Goal: Task Accomplishment & Management: Manage account settings

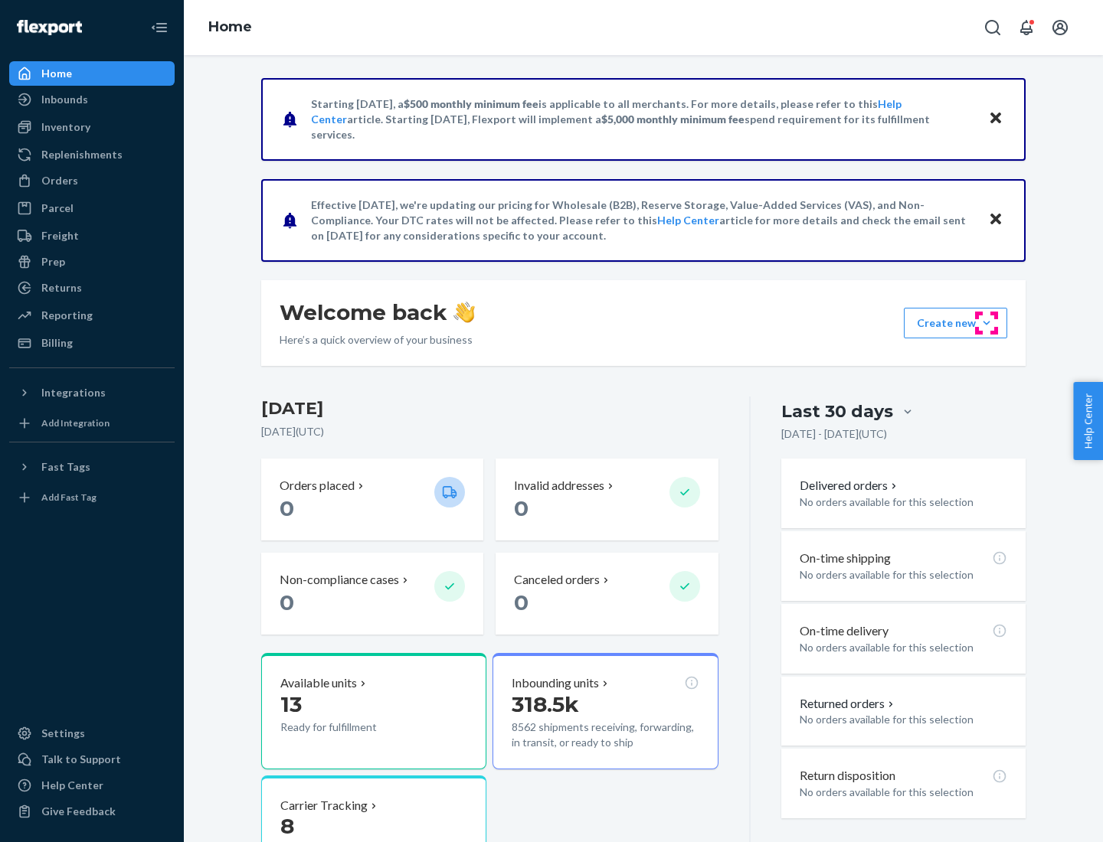
click at [986, 323] on button "Create new Create new inbound Create new order Create new product" at bounding box center [955, 323] width 103 height 31
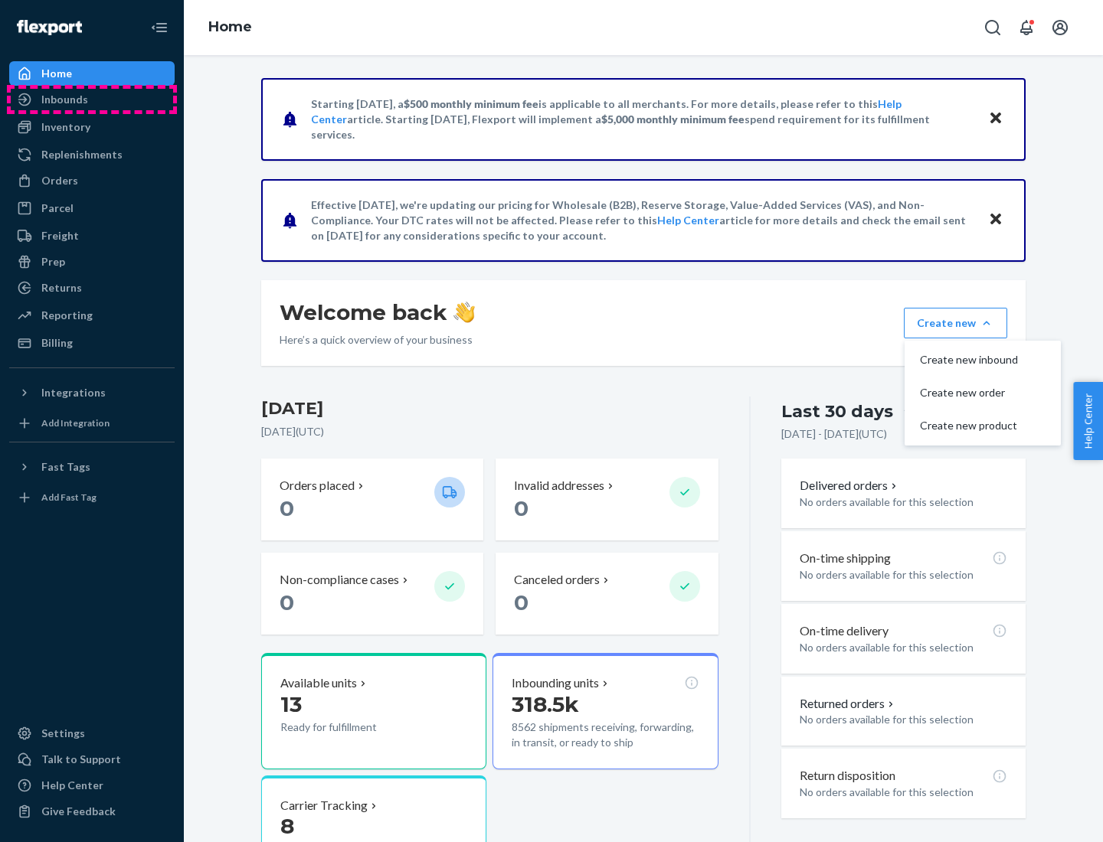
click at [92, 100] on div "Inbounds" at bounding box center [92, 99] width 162 height 21
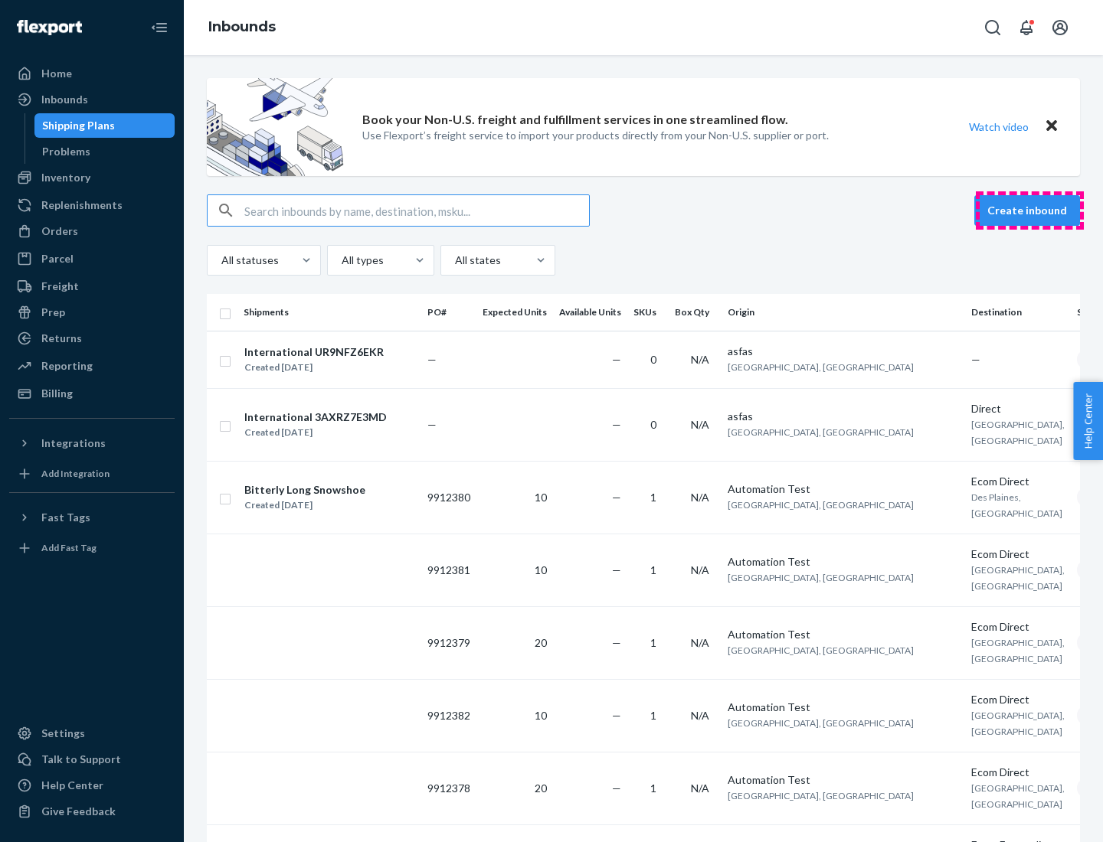
click at [1029, 211] on button "Create inbound" at bounding box center [1027, 210] width 106 height 31
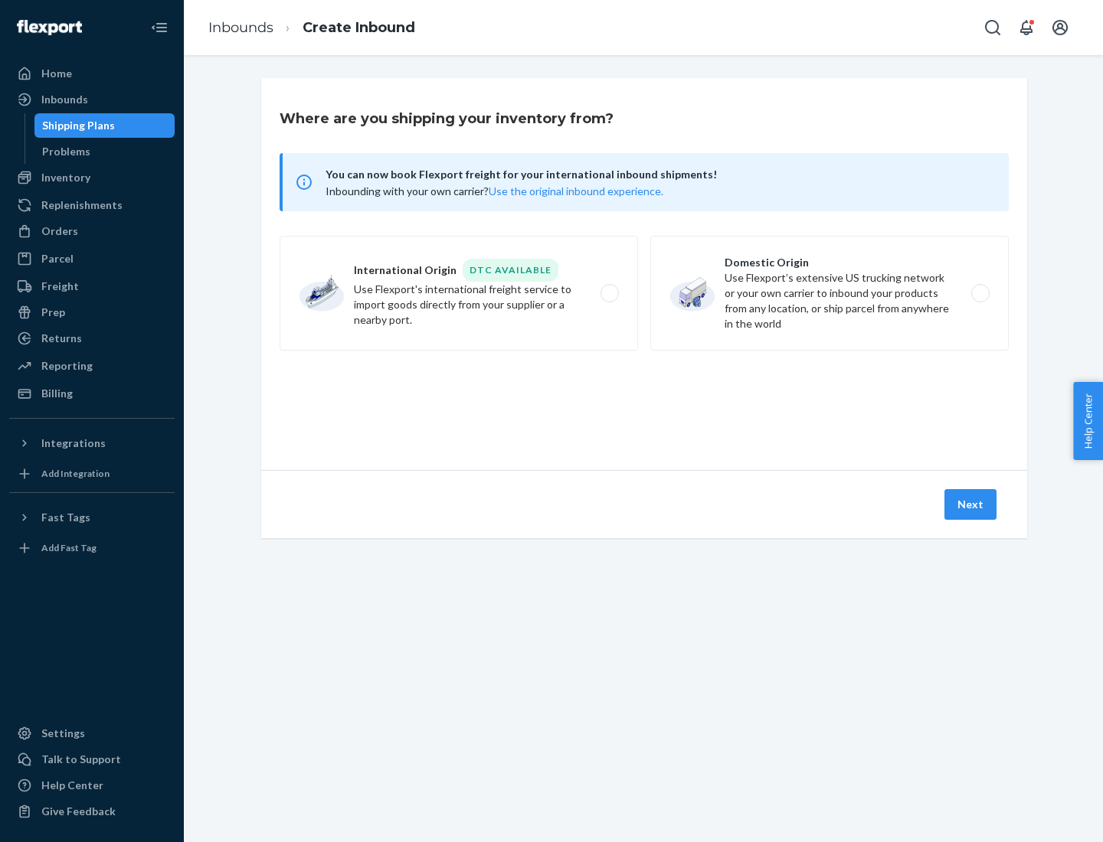
click at [829, 293] on label "Domestic Origin Use Flexport’s extensive US trucking network or your own carrie…" at bounding box center [829, 293] width 358 height 115
click at [979, 293] on input "Domestic Origin Use Flexport’s extensive US trucking network or your own carrie…" at bounding box center [984, 294] width 10 height 10
radio input "true"
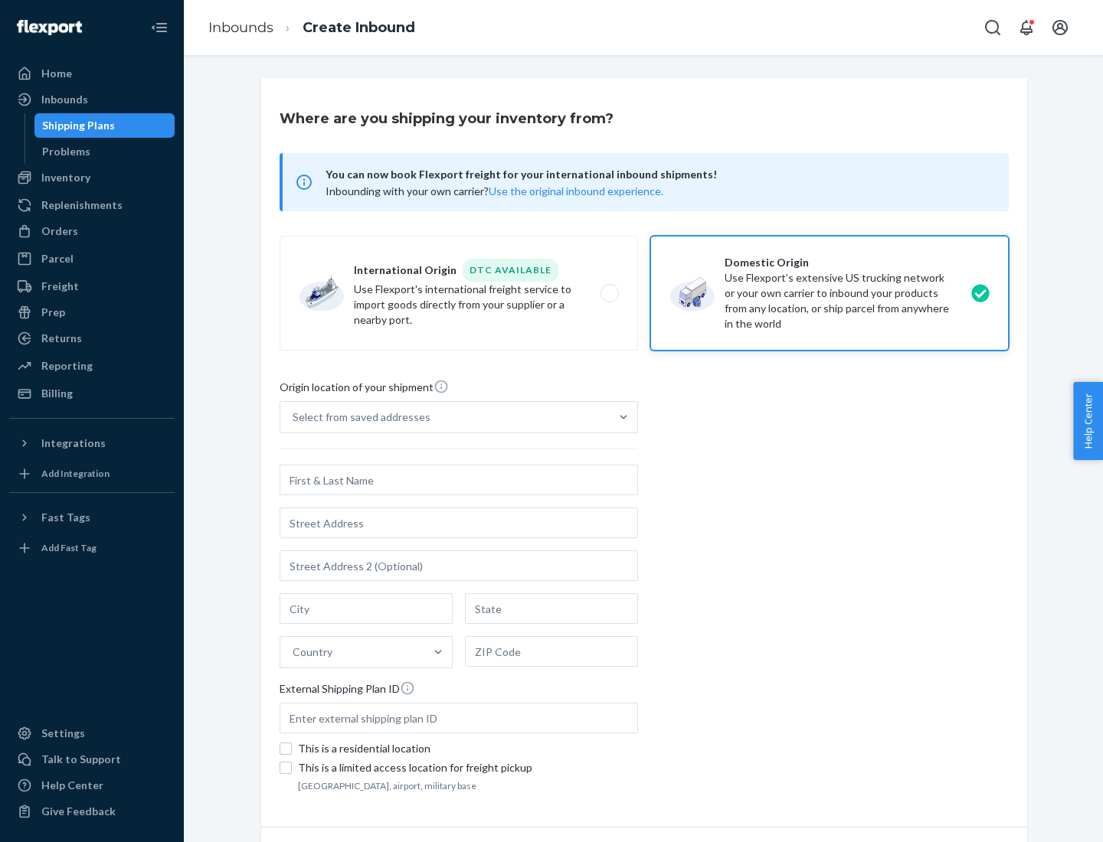
click at [358, 417] on div "Select from saved addresses" at bounding box center [362, 417] width 138 height 15
click at [294, 417] on input "Select from saved addresses" at bounding box center [294, 417] width 2 height 15
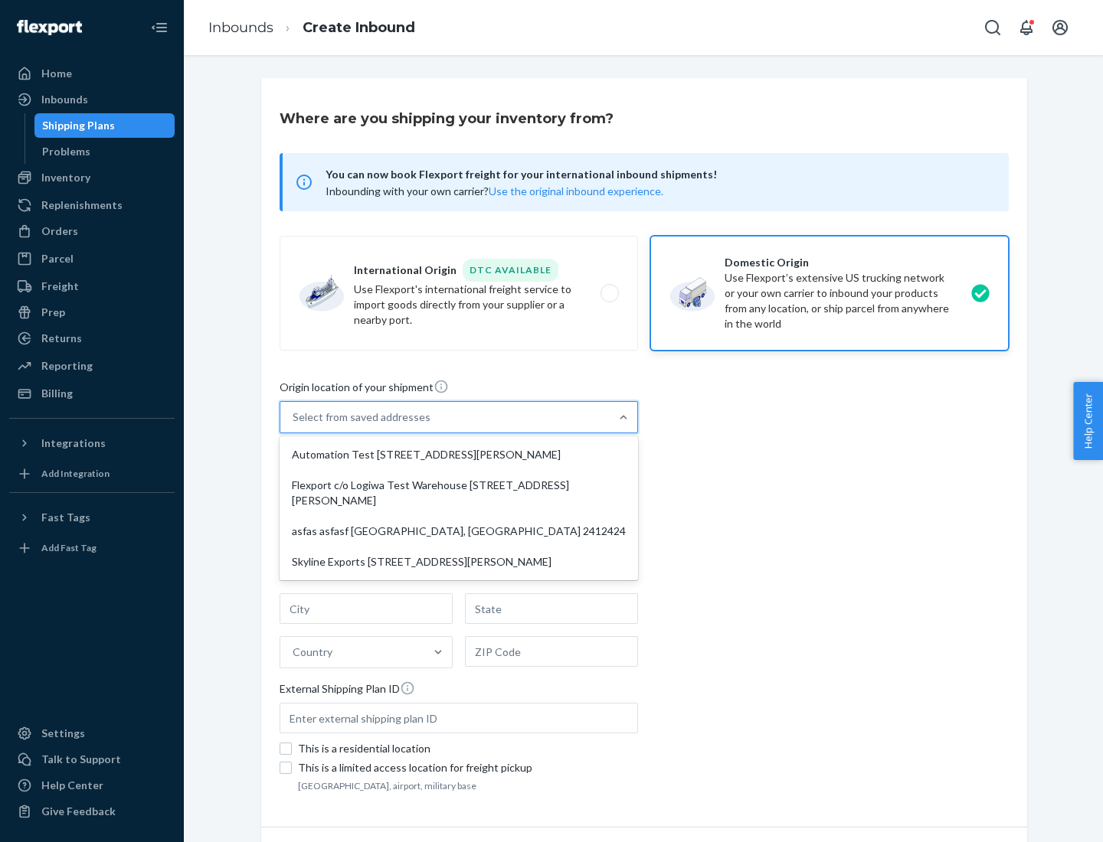
scroll to position [6, 0]
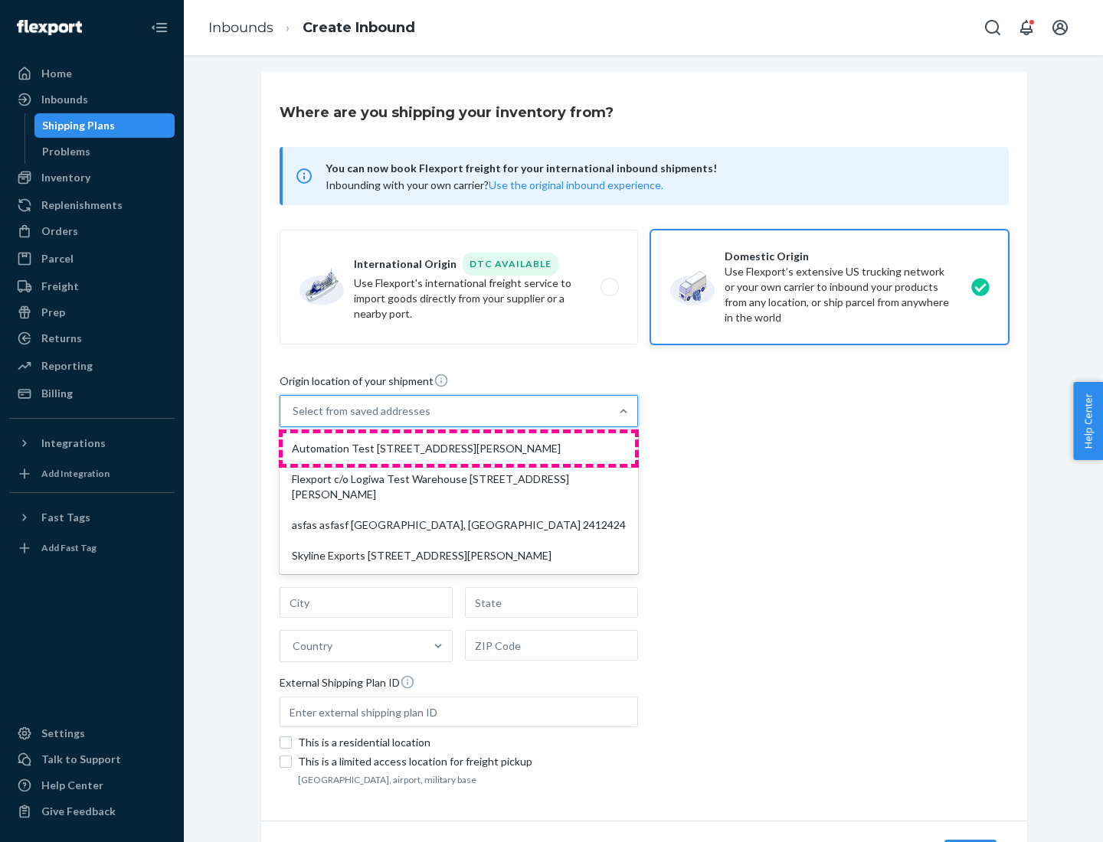
click at [459, 449] on div "Automation Test [STREET_ADDRESS][PERSON_NAME]" at bounding box center [459, 448] width 352 height 31
click at [294, 419] on input "option Automation Test [STREET_ADDRESS][PERSON_NAME] focused, 1 of 4. 4 results…" at bounding box center [294, 411] width 2 height 15
type input "Automation Test"
type input "9th Floor"
type input "[GEOGRAPHIC_DATA]"
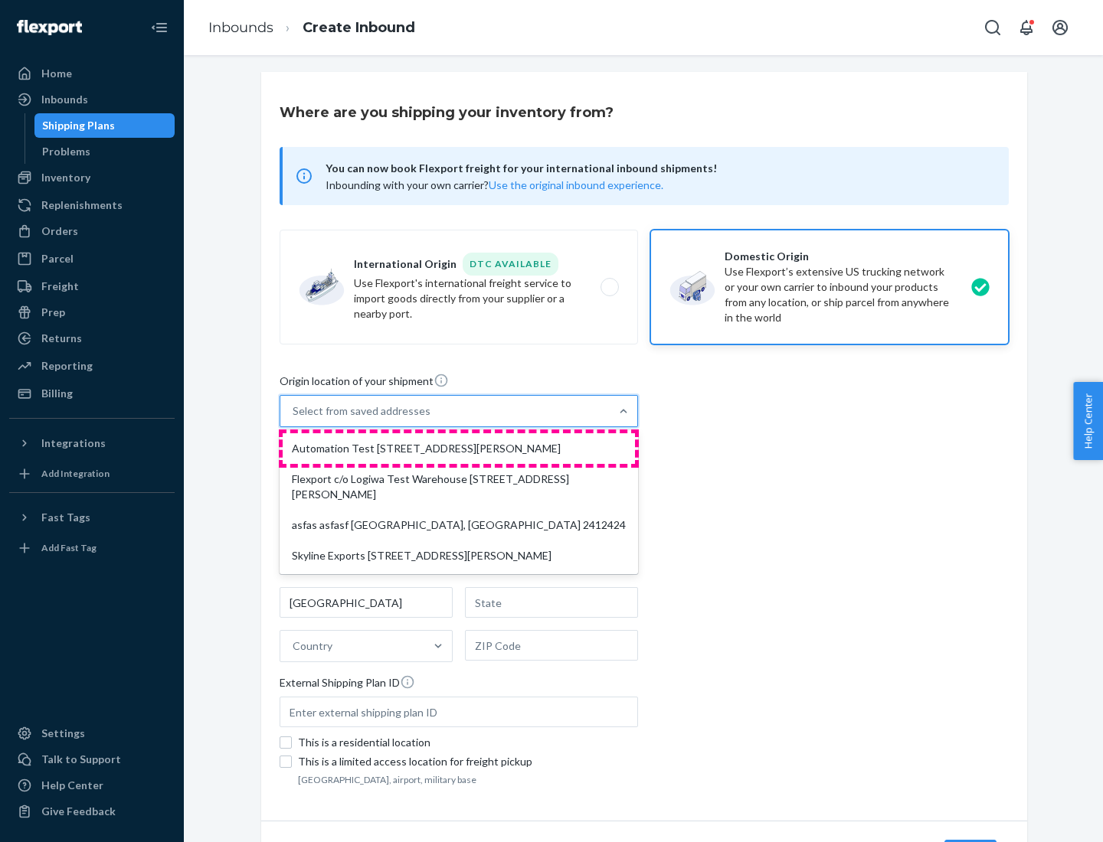
type input "CA"
type input "94104"
type input "[STREET_ADDRESS][PERSON_NAME]"
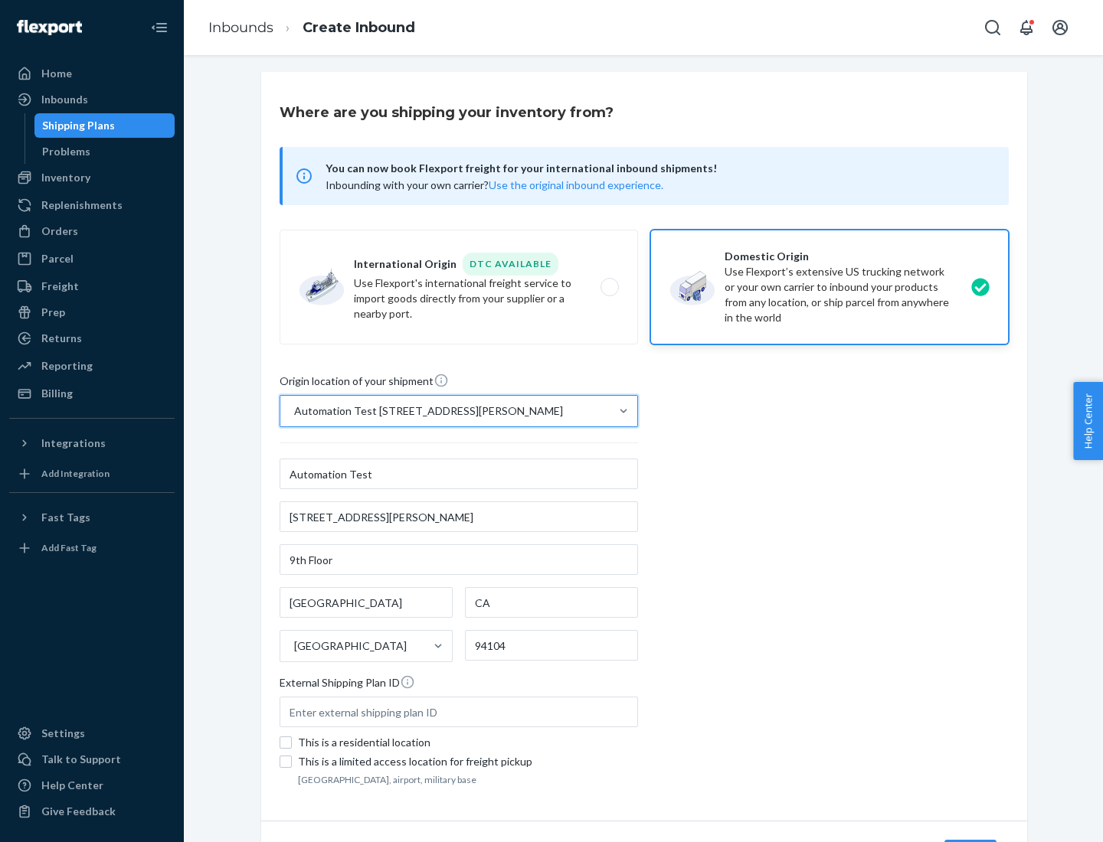
scroll to position [90, 0]
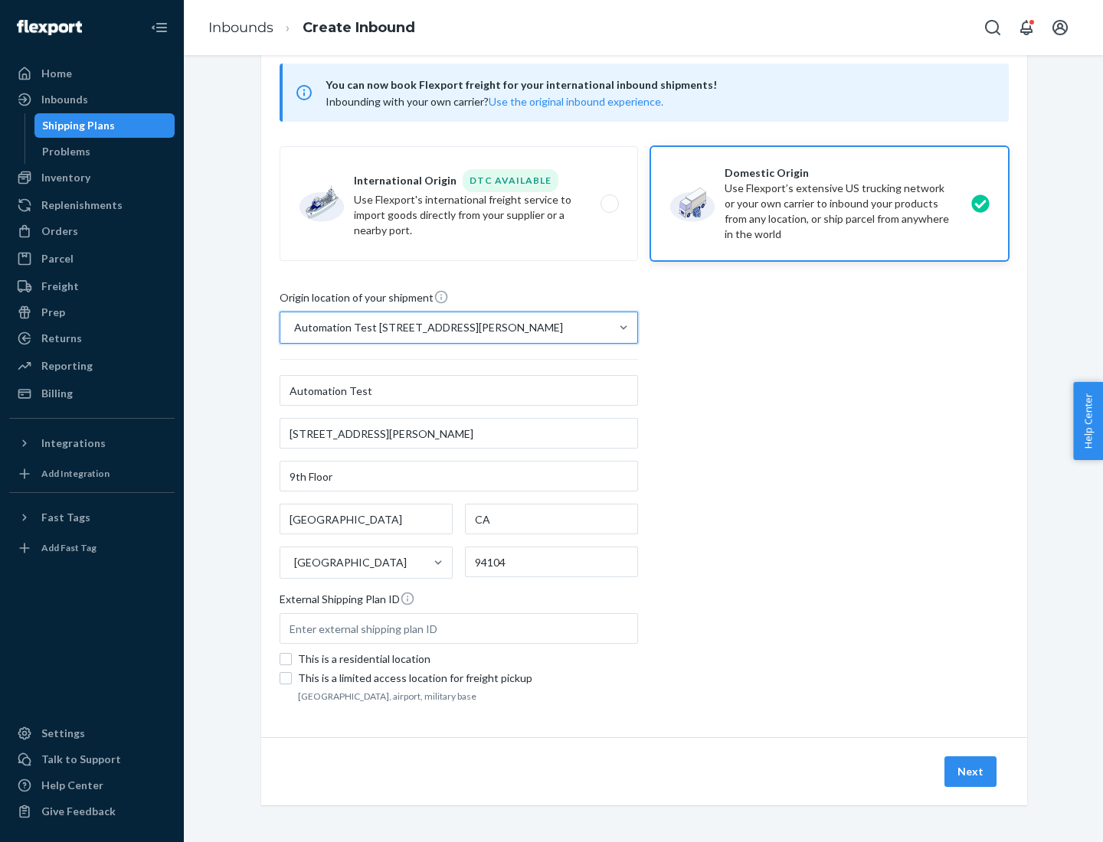
click at [971, 772] on button "Next" at bounding box center [970, 772] width 52 height 31
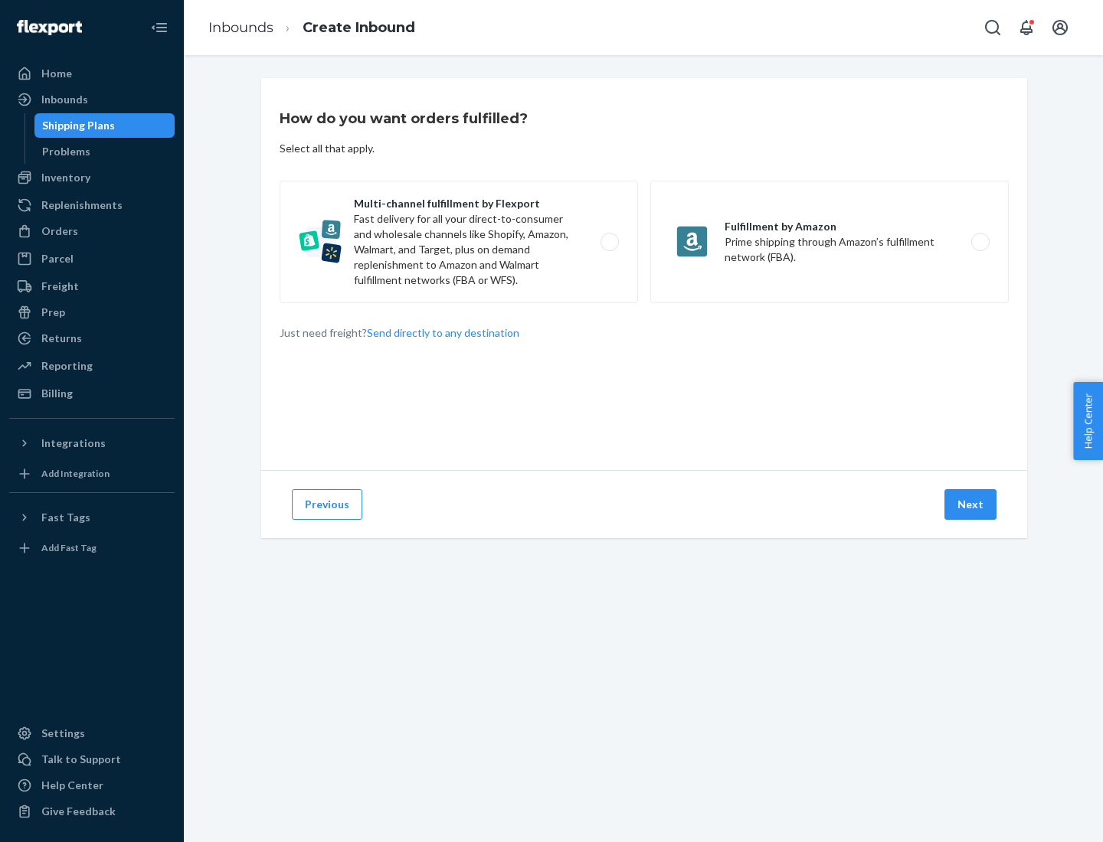
click at [459, 242] on label "Multi-channel fulfillment by Flexport Fast delivery for all your direct-to-cons…" at bounding box center [458, 242] width 358 height 123
click at [609, 242] on input "Multi-channel fulfillment by Flexport Fast delivery for all your direct-to-cons…" at bounding box center [614, 242] width 10 height 10
radio input "true"
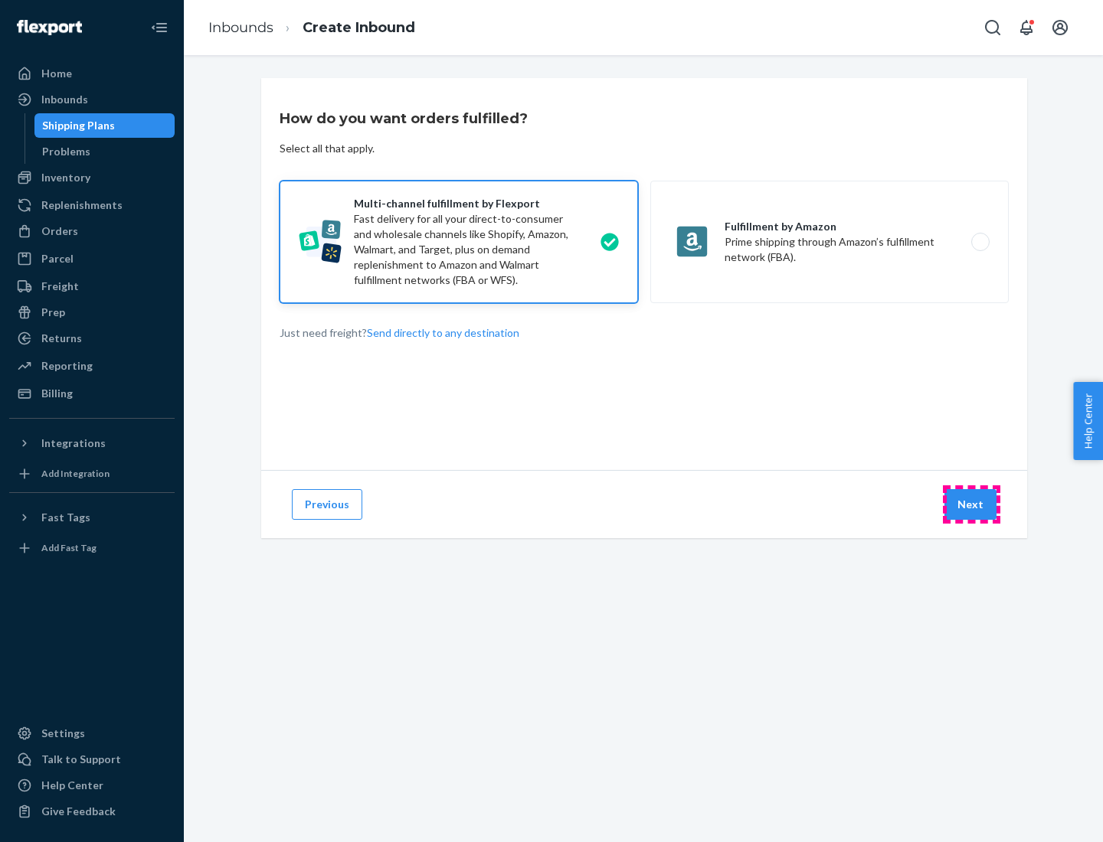
click at [971, 505] on button "Next" at bounding box center [970, 504] width 52 height 31
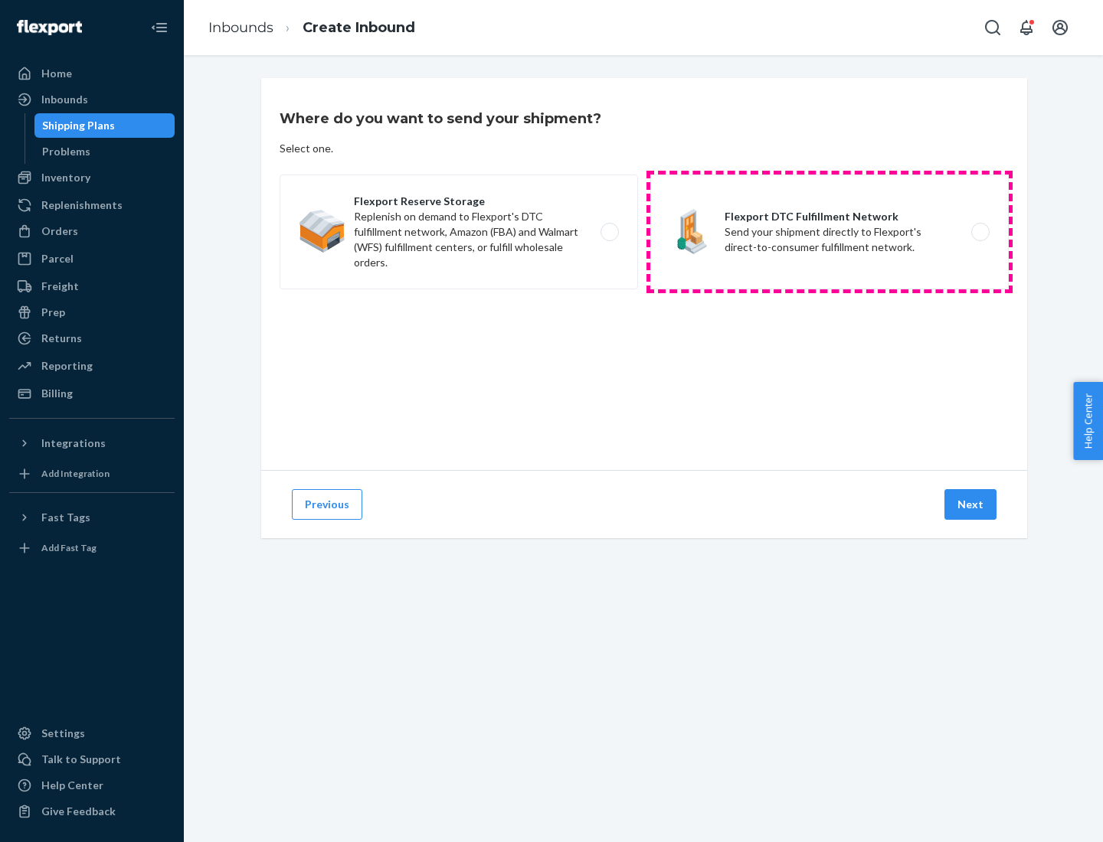
click at [829, 232] on label "Flexport DTC Fulfillment Network Send your shipment directly to Flexport's dire…" at bounding box center [829, 232] width 358 height 115
click at [979, 232] on input "Flexport DTC Fulfillment Network Send your shipment directly to Flexport's dire…" at bounding box center [984, 232] width 10 height 10
radio input "true"
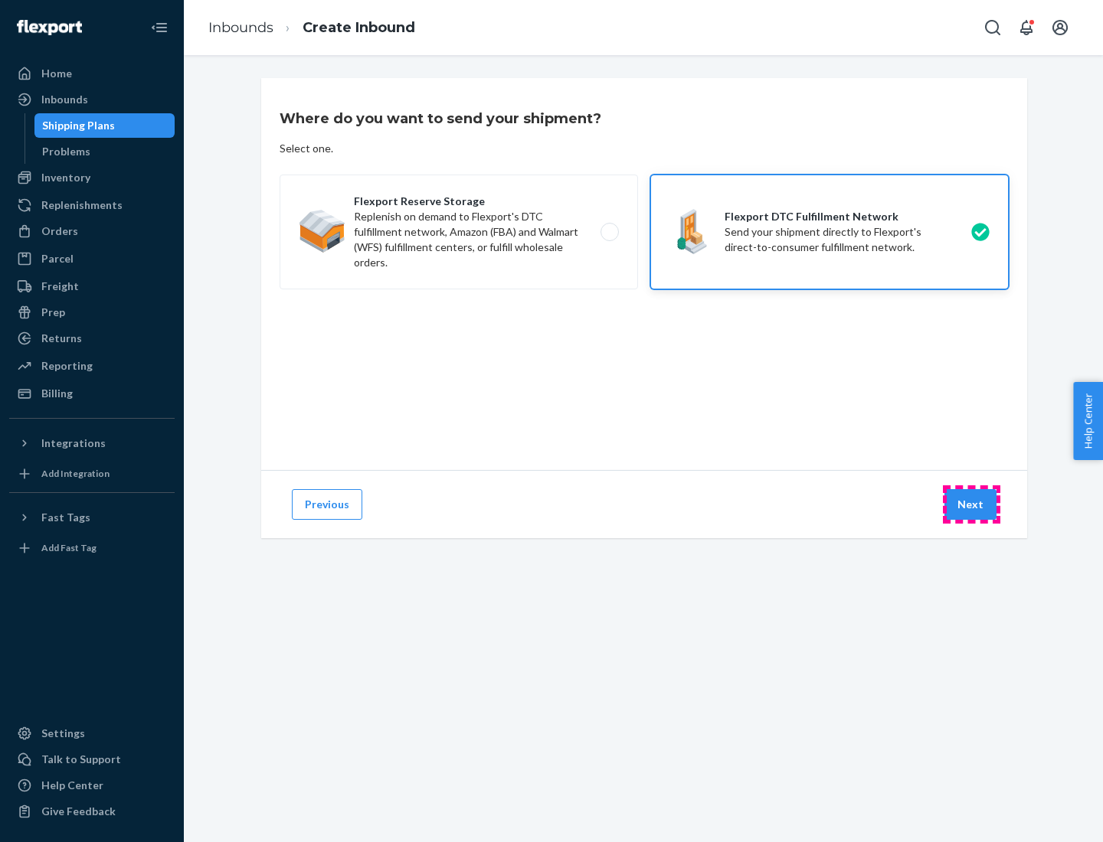
click at [971, 505] on button "Next" at bounding box center [970, 504] width 52 height 31
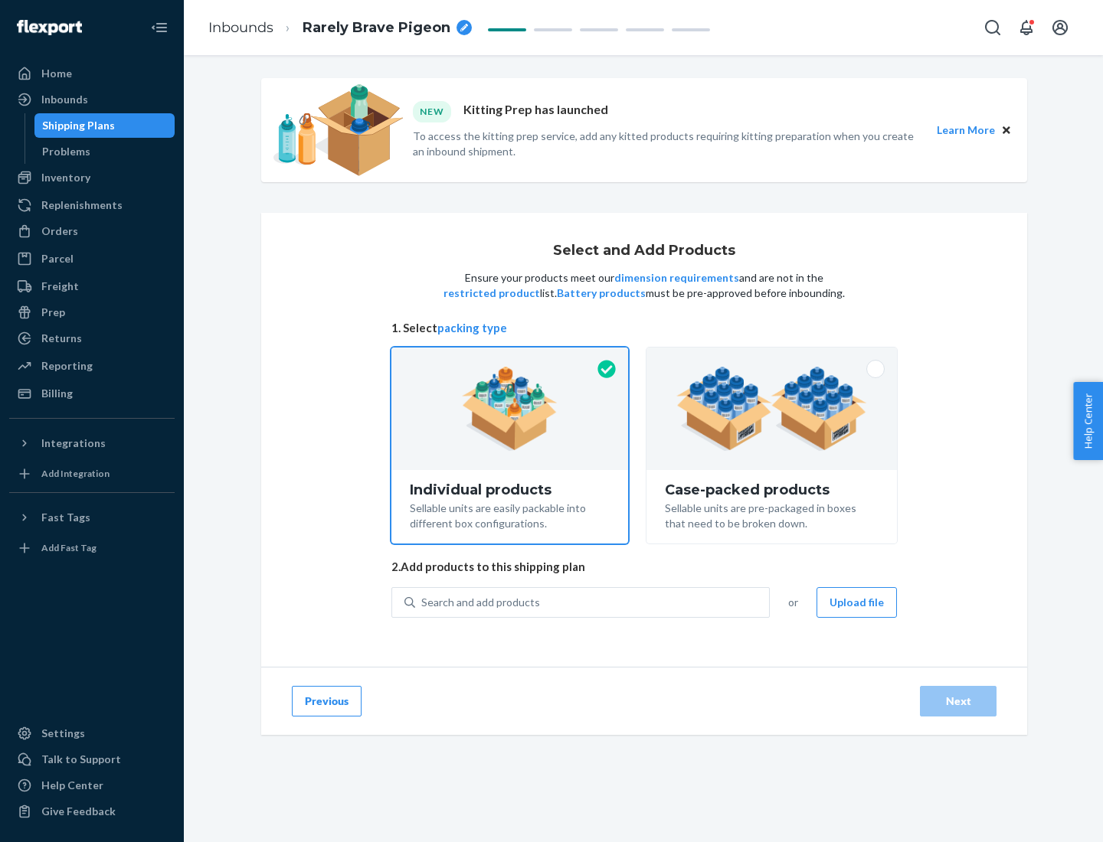
click at [772, 409] on img at bounding box center [771, 409] width 191 height 84
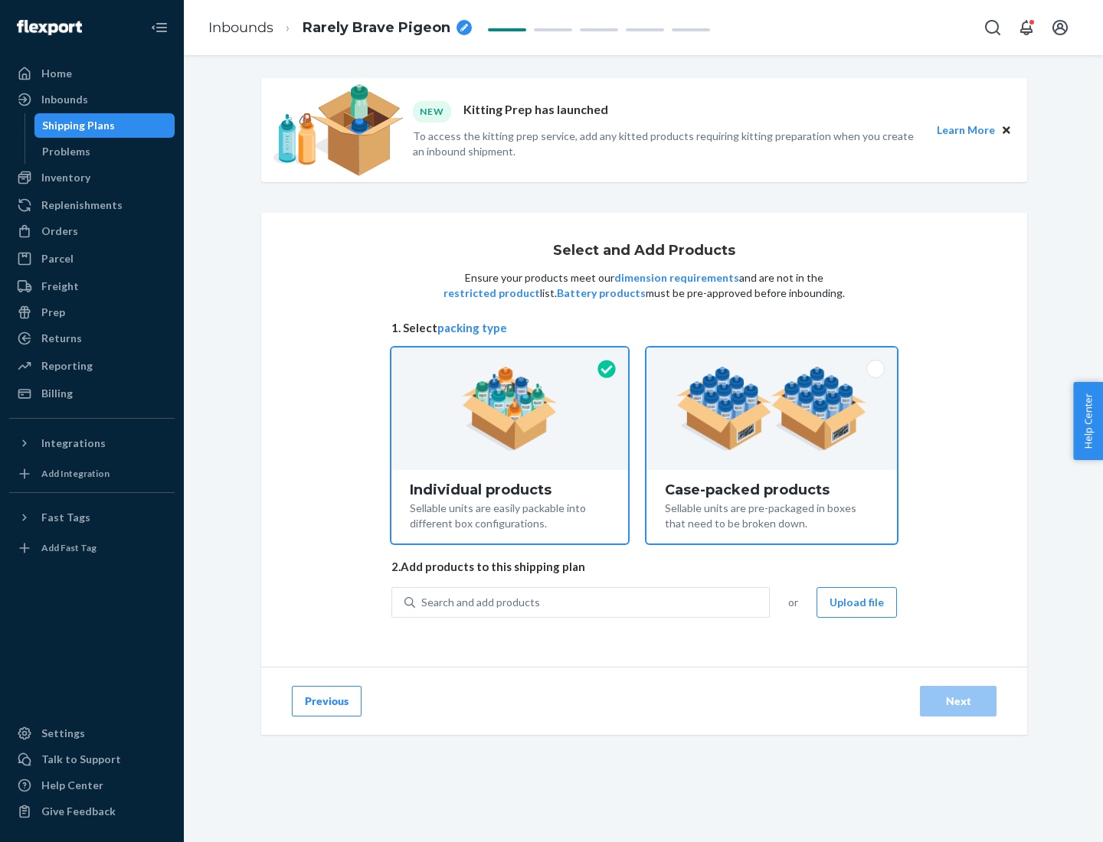
click at [772, 358] on input "Case-packed products Sellable units are pre-packaged in boxes that need to be b…" at bounding box center [771, 353] width 10 height 10
radio input "true"
radio input "false"
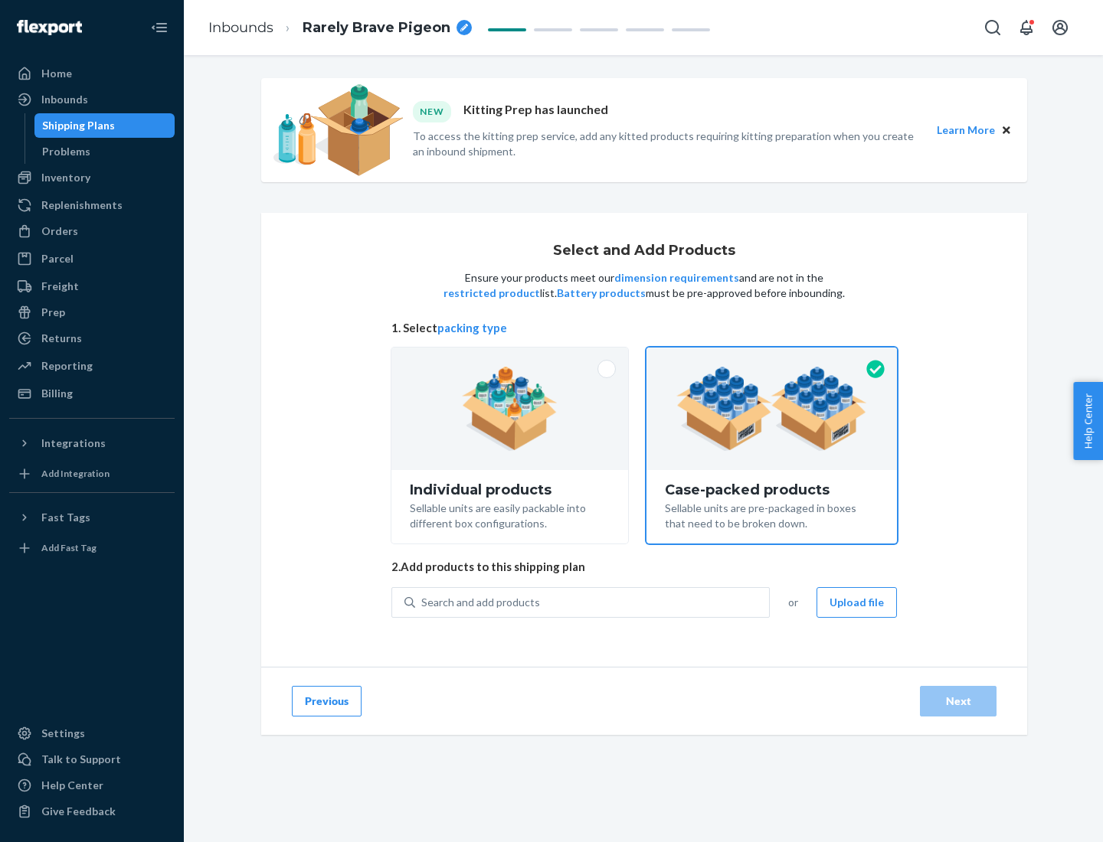
click at [593, 602] on div "Search and add products" at bounding box center [592, 603] width 354 height 28
click at [423, 602] on input "Search and add products" at bounding box center [422, 602] width 2 height 15
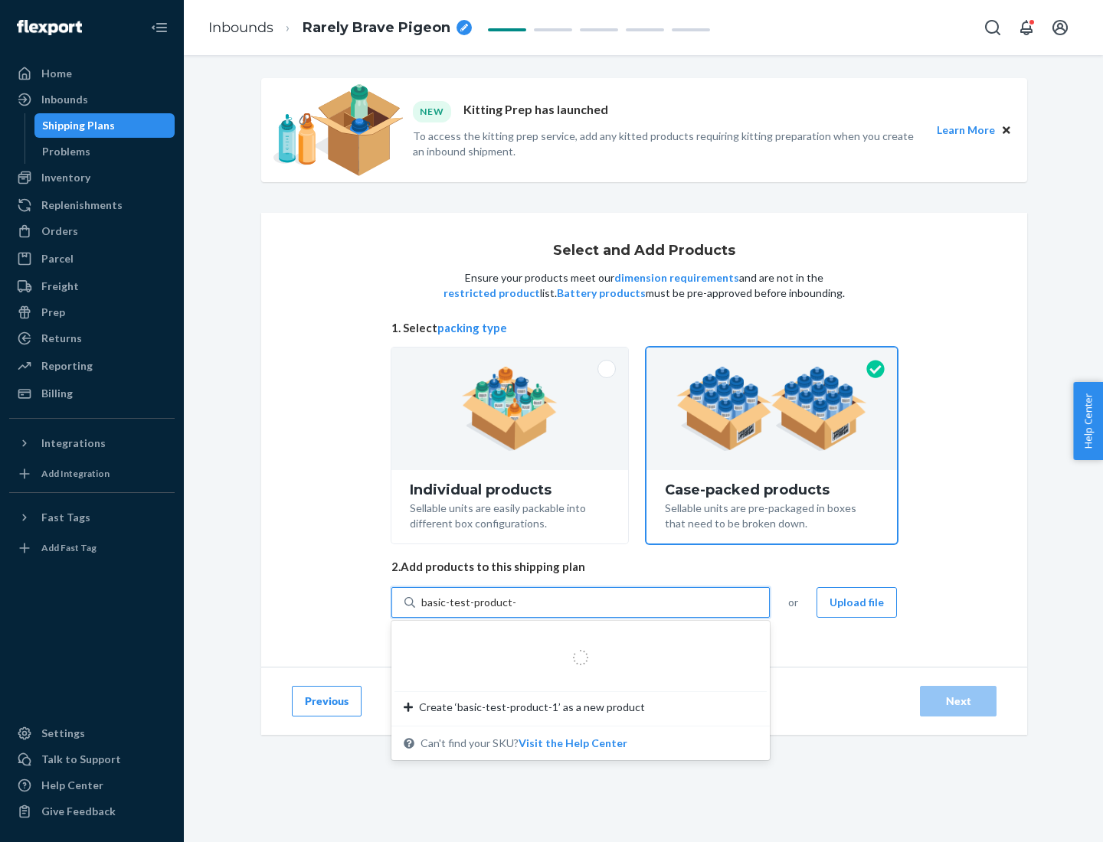
type input "basic-test-product-1"
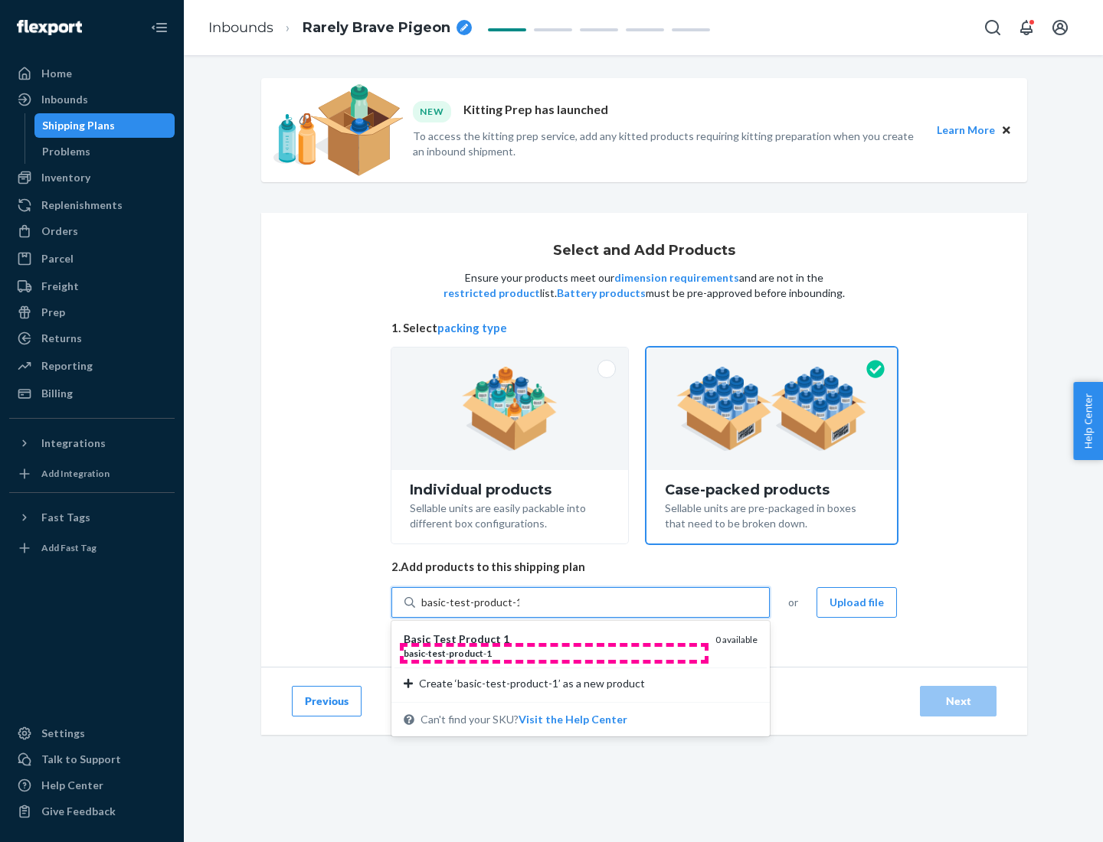
click at [554, 653] on div "basic - test - product - 1" at bounding box center [553, 653] width 299 height 13
click at [519, 610] on input "basic-test-product-1" at bounding box center [470, 602] width 98 height 15
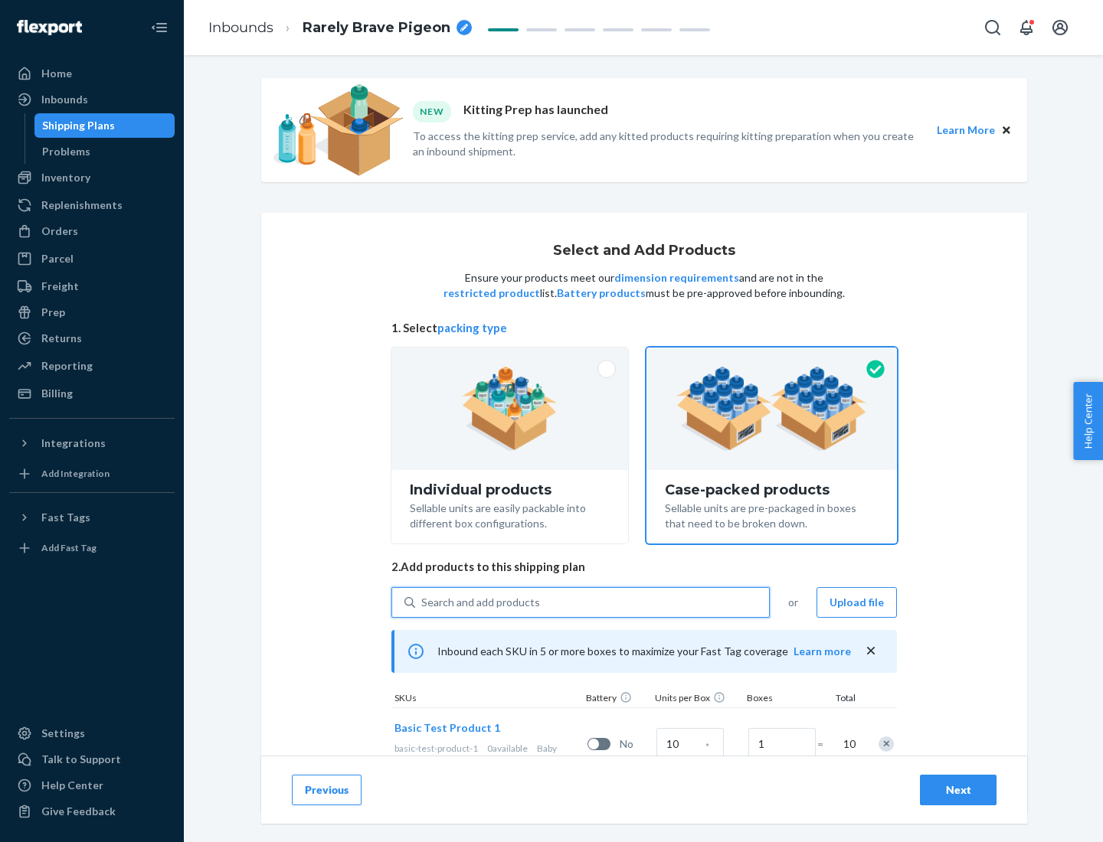
scroll to position [55, 0]
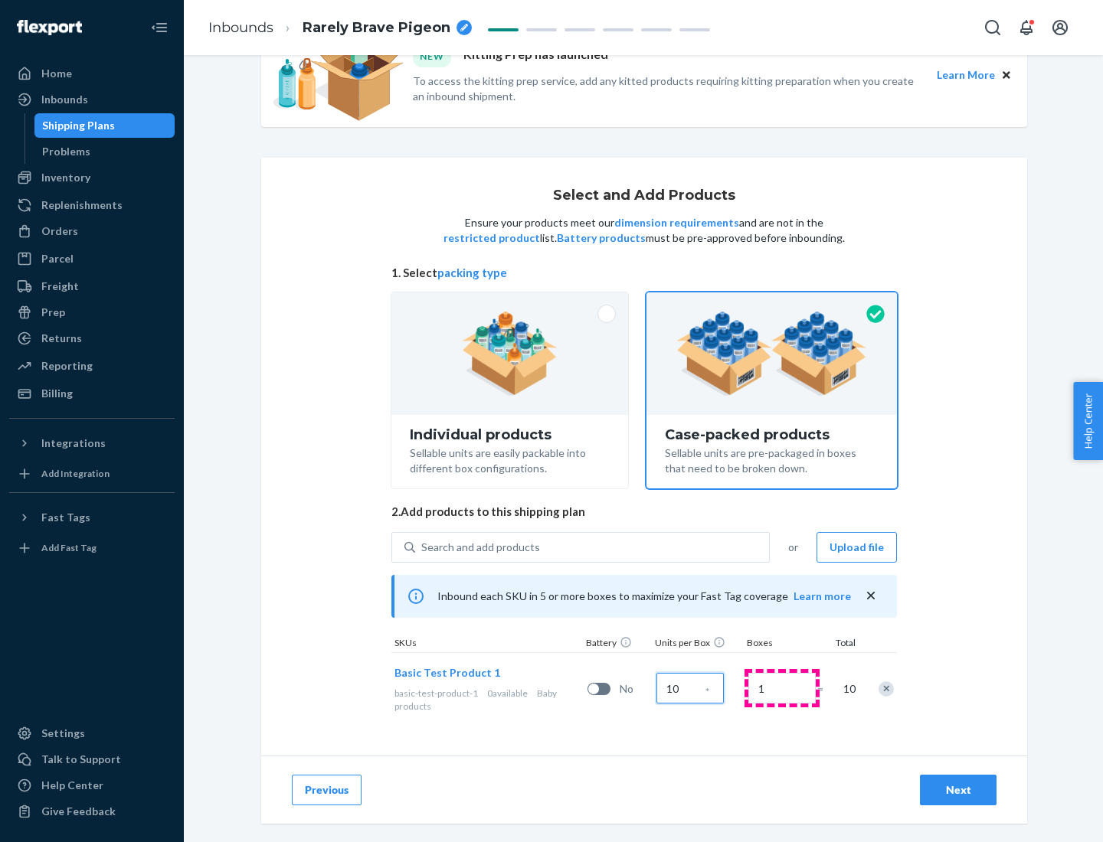
type input "10"
type input "7"
click at [958, 790] on div "Next" at bounding box center [958, 790] width 51 height 15
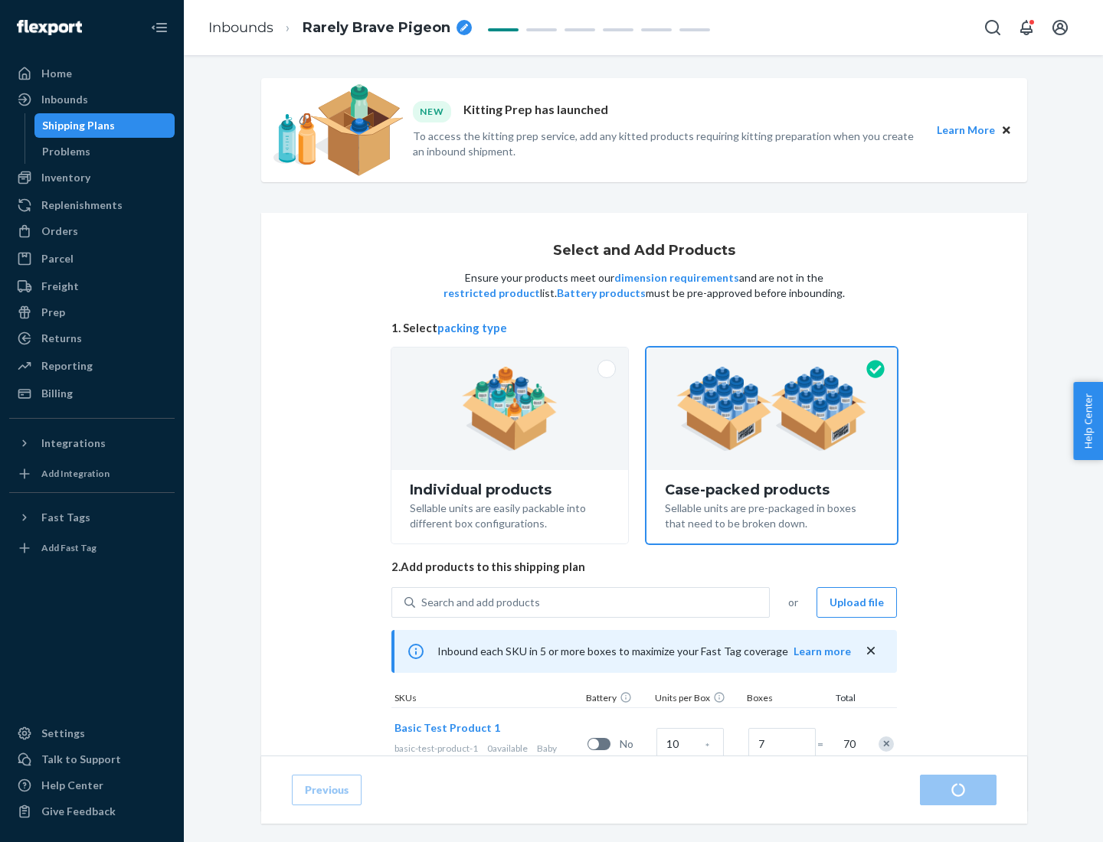
radio input "true"
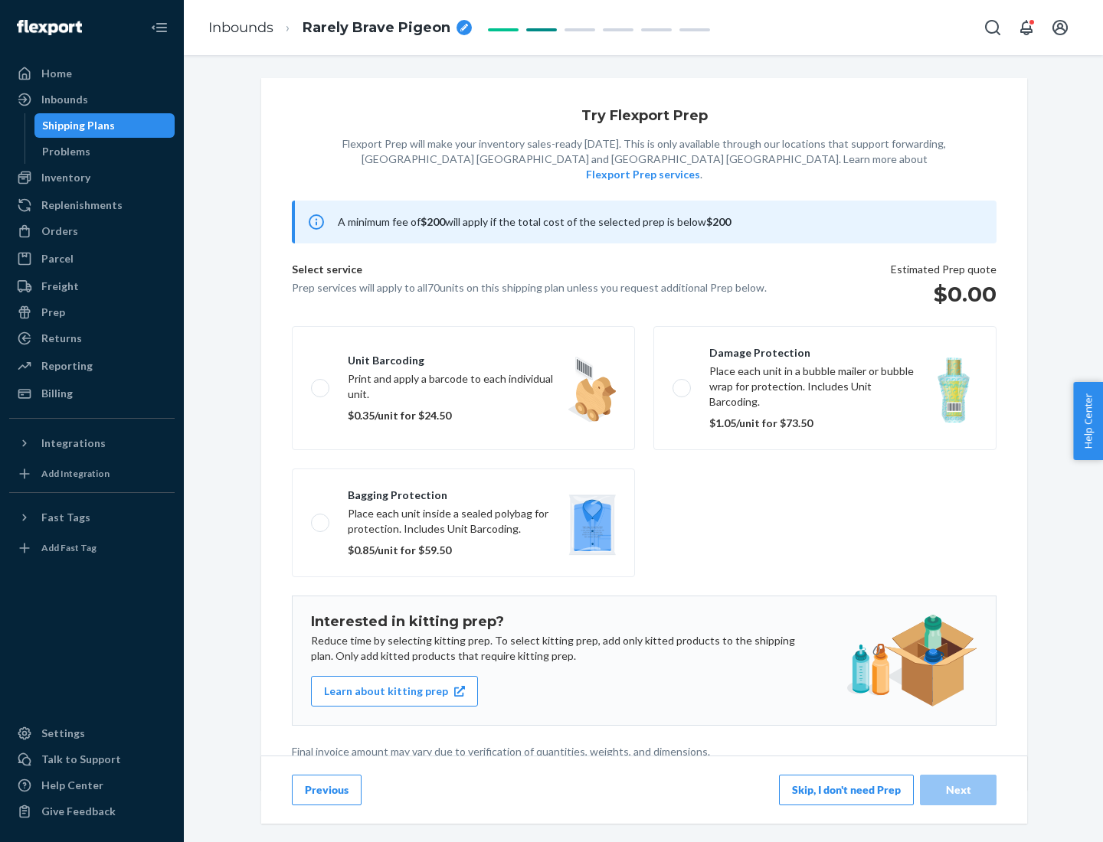
scroll to position [4, 0]
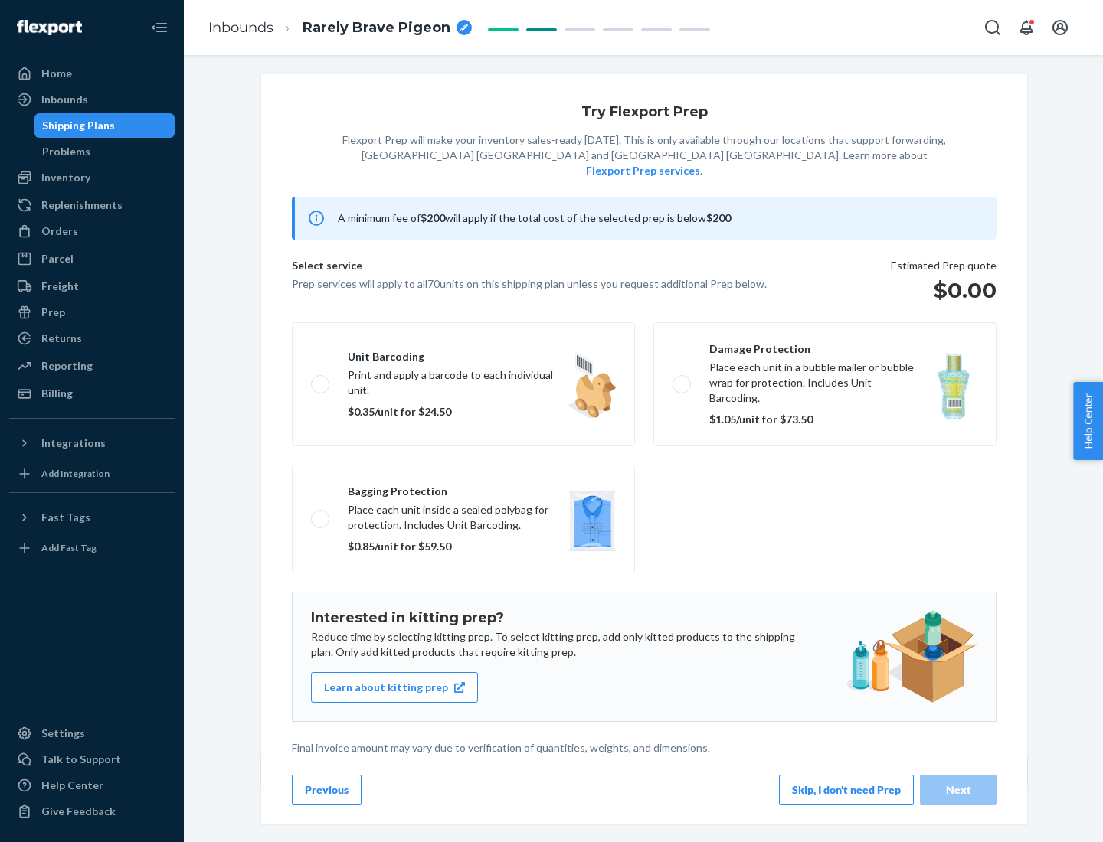
click at [463, 488] on label "Bagging protection Place each unit inside a sealed polybag for protection. Incl…" at bounding box center [463, 519] width 343 height 109
click at [321, 514] on input "Bagging protection Place each unit inside a sealed polybag for protection. Incl…" at bounding box center [316, 519] width 10 height 10
checkbox input "true"
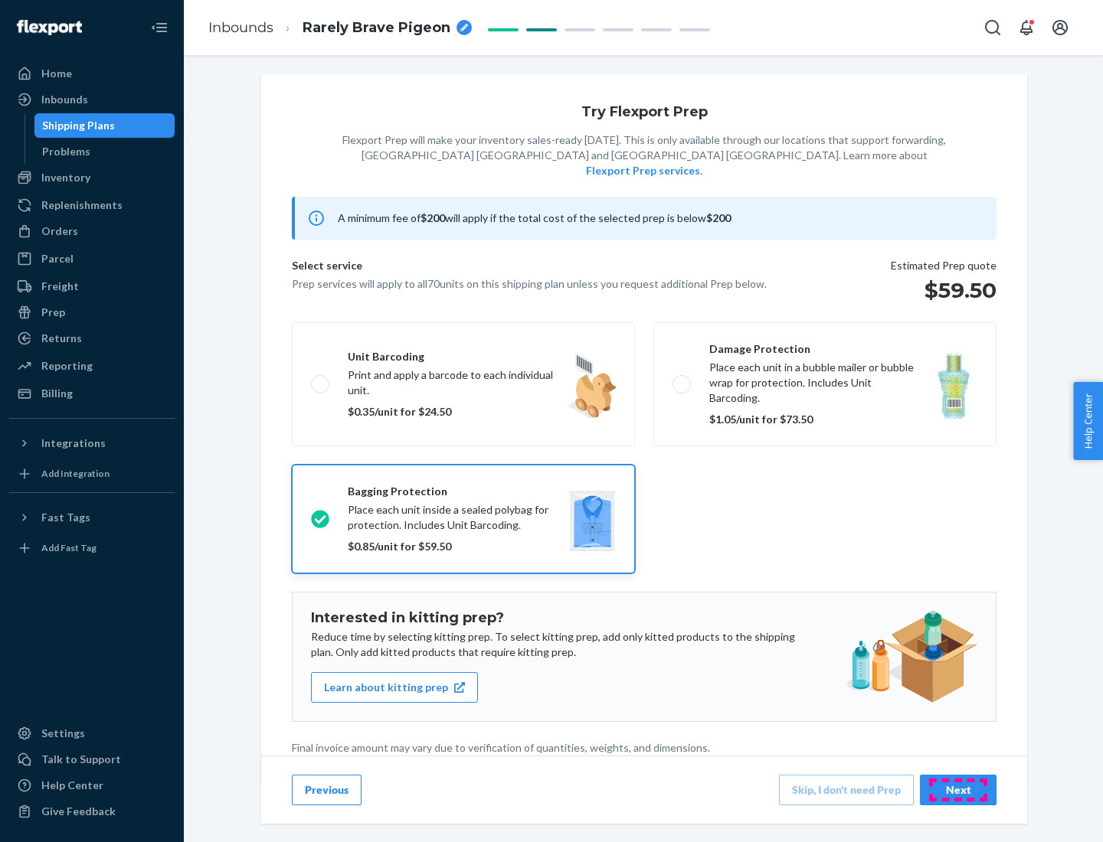
click at [958, 789] on div "Next" at bounding box center [958, 790] width 51 height 15
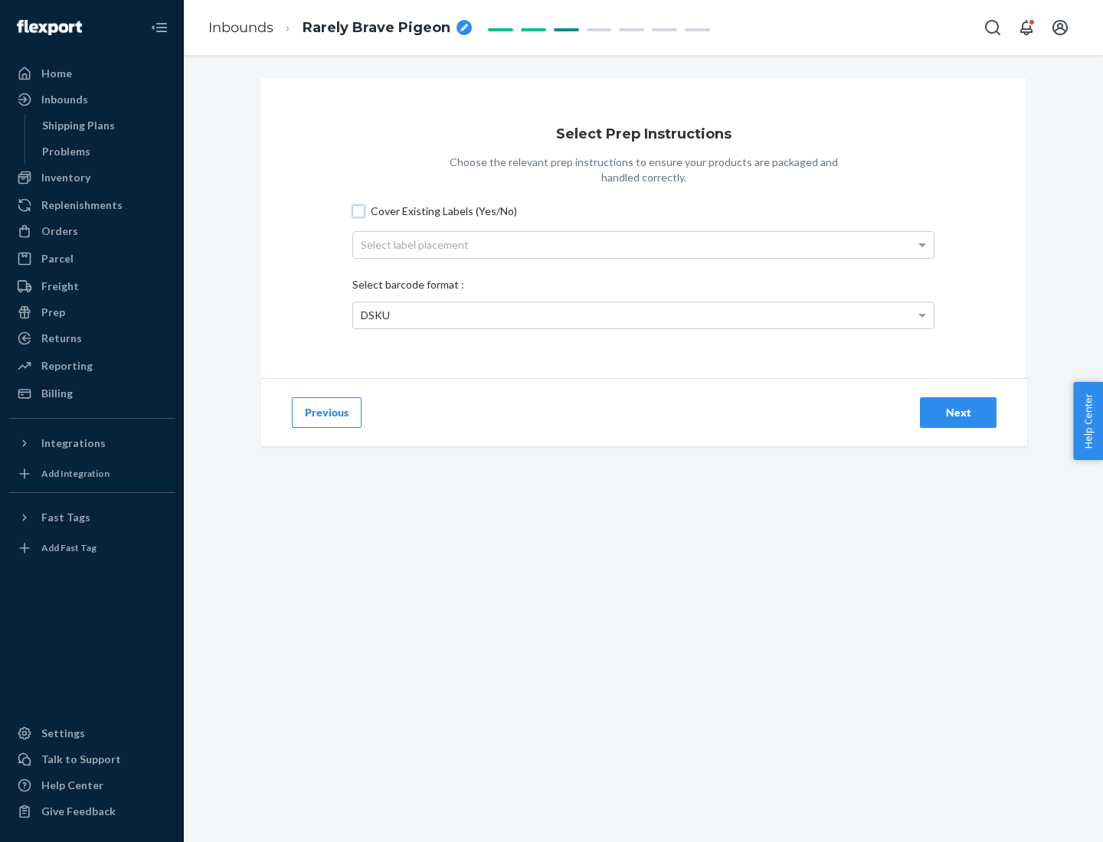
click at [358, 211] on input "Cover Existing Labels (Yes/No)" at bounding box center [358, 211] width 12 height 12
checkbox input "true"
click at [643, 244] on div "Select label placement" at bounding box center [643, 245] width 580 height 26
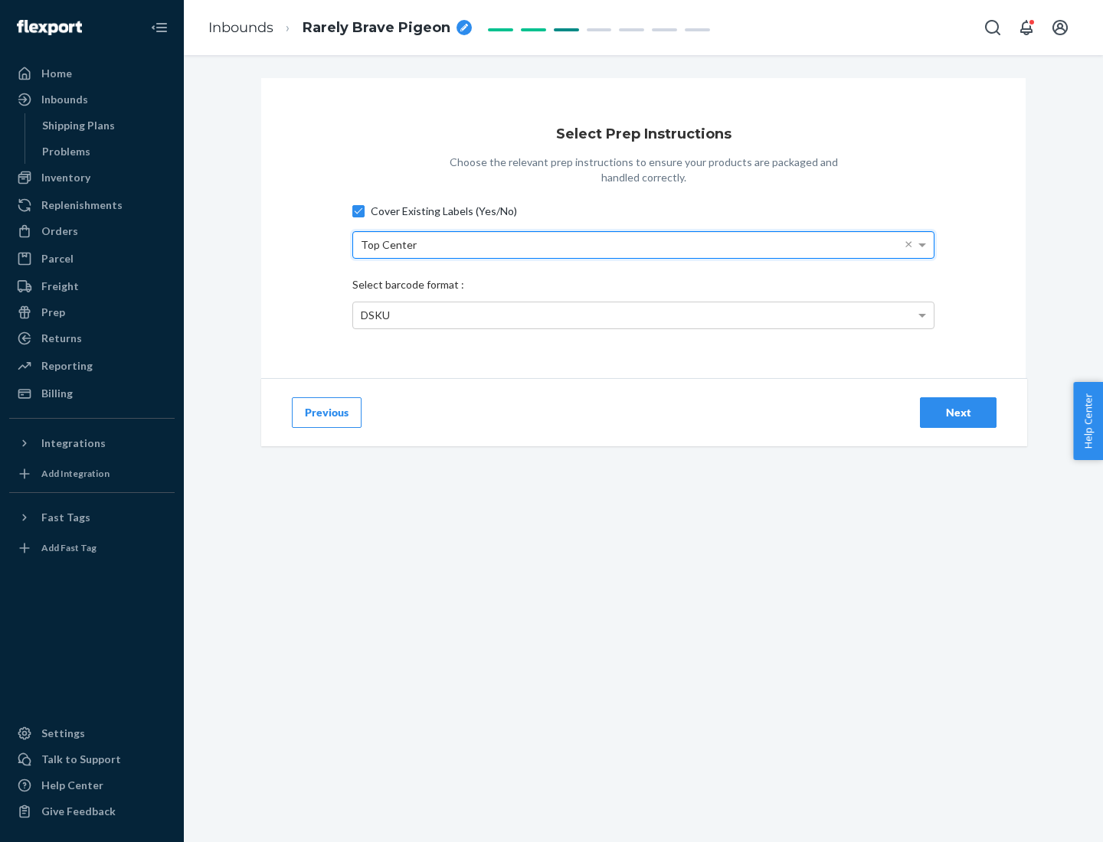
click at [643, 315] on div "DSKU" at bounding box center [643, 315] width 580 height 26
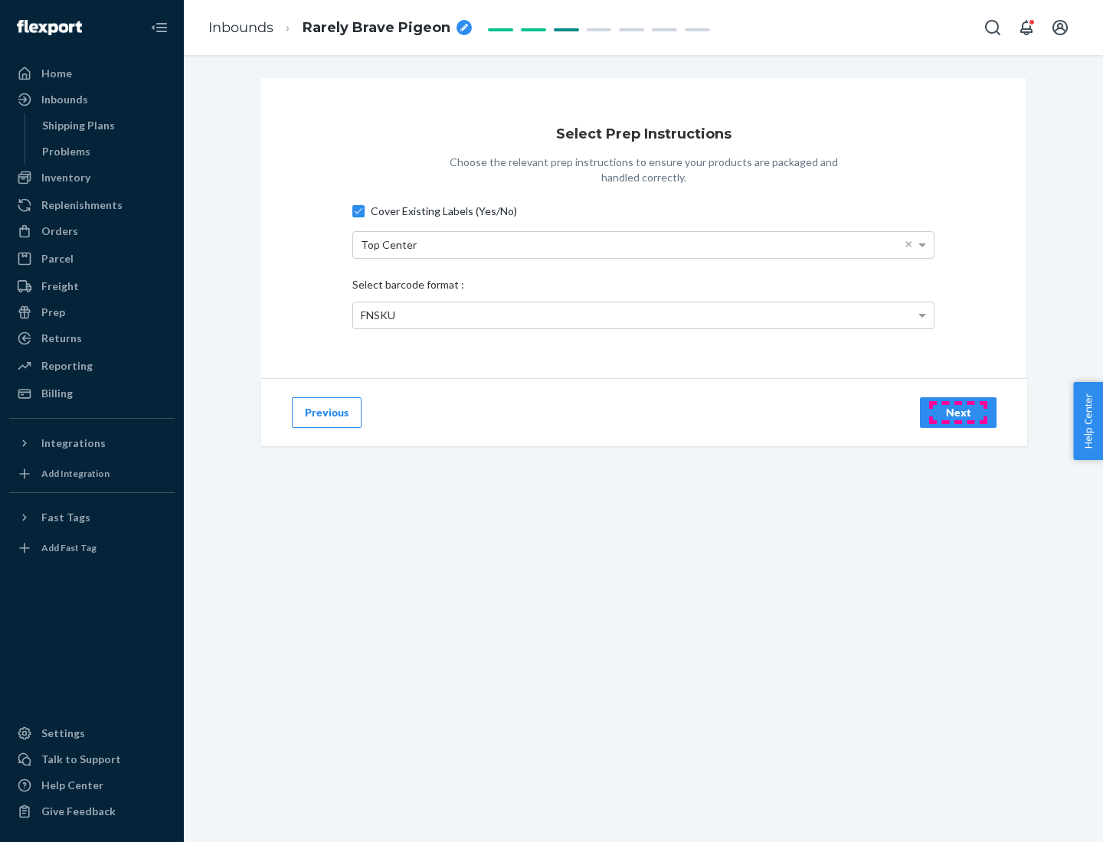
click at [958, 412] on div "Next" at bounding box center [958, 412] width 51 height 15
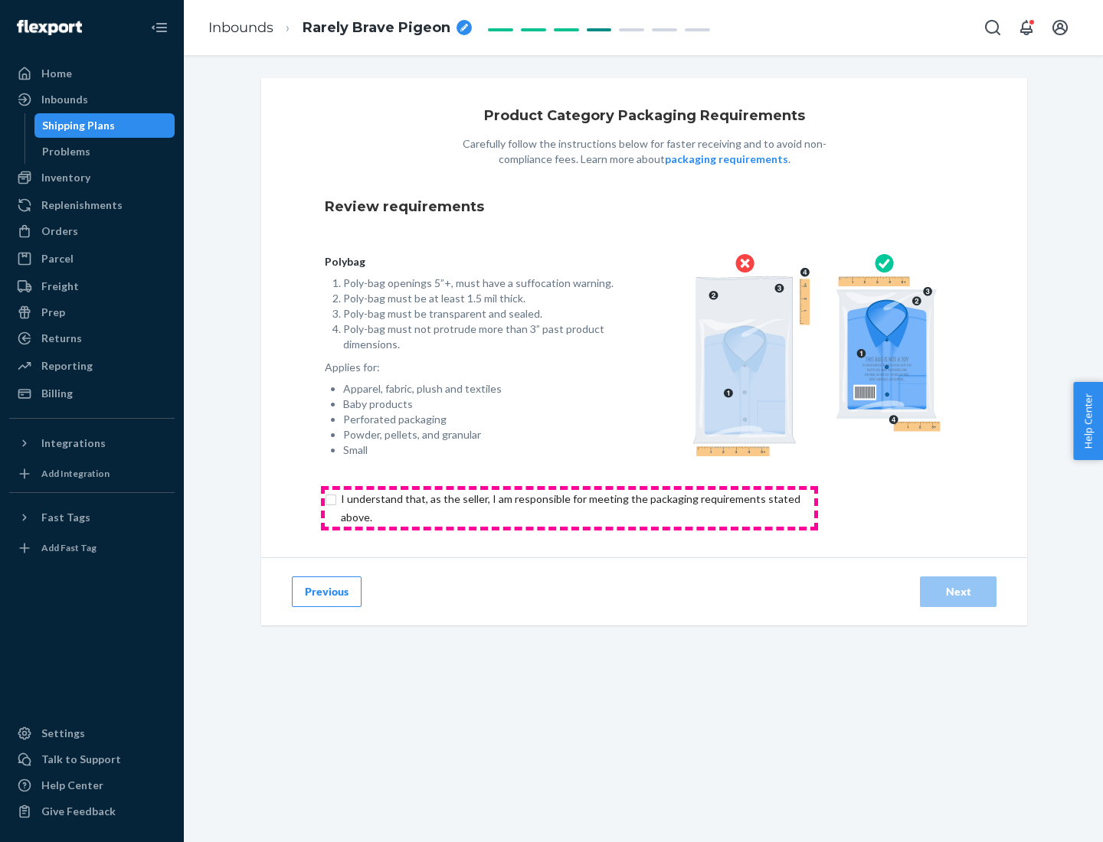
click at [569, 508] on input "checkbox" at bounding box center [579, 508] width 509 height 37
checkbox input "true"
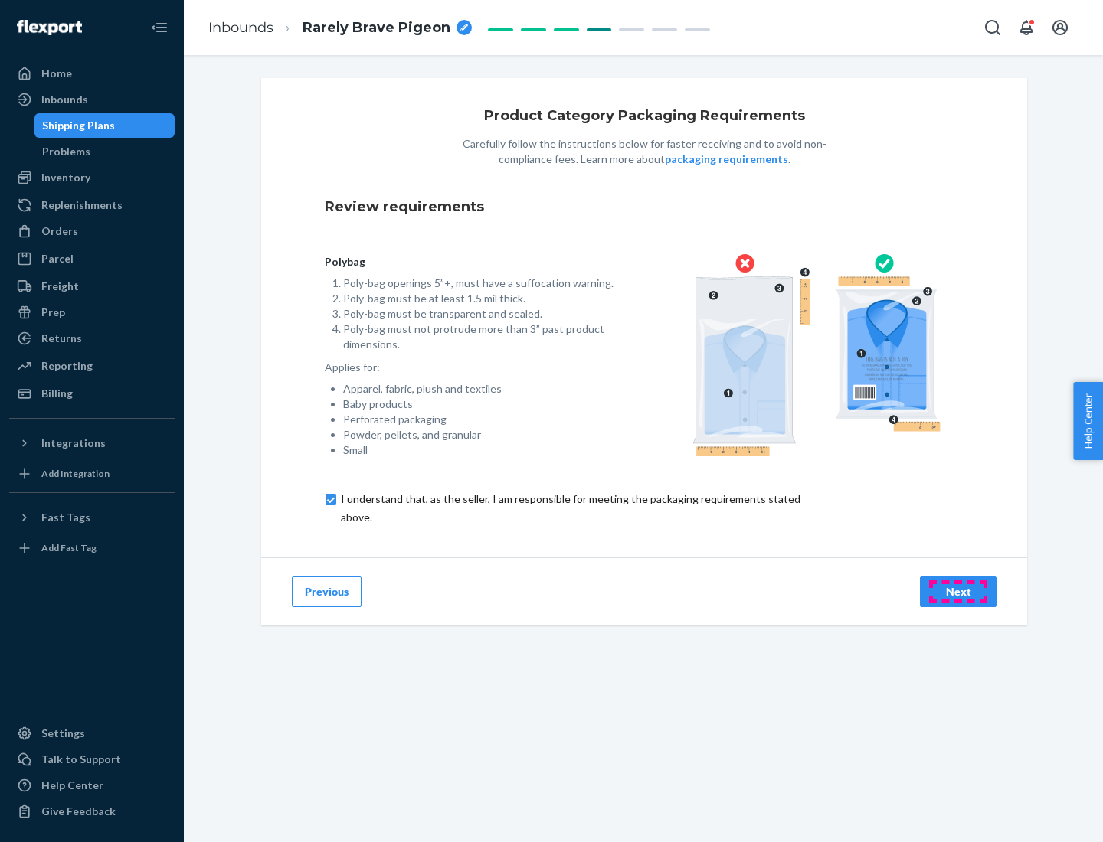
click at [958, 591] on div "Next" at bounding box center [958, 591] width 51 height 15
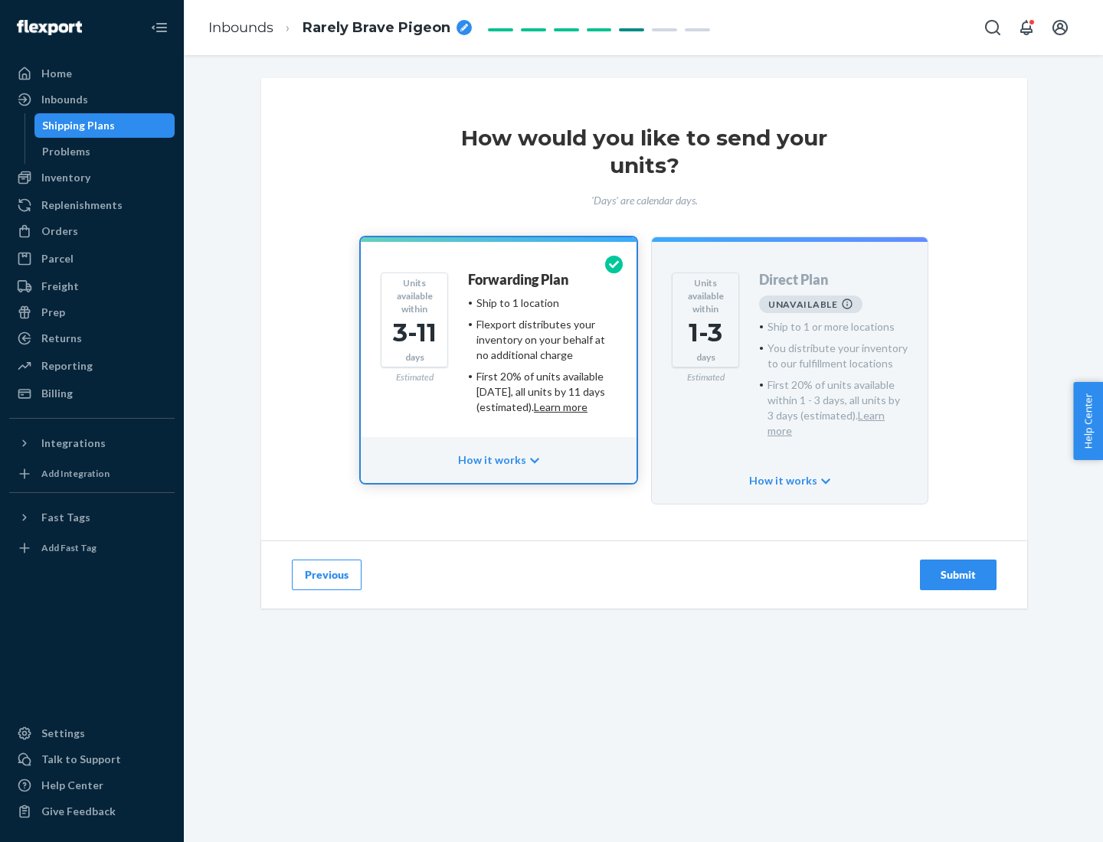
click at [519, 279] on h4 "Forwarding Plan" at bounding box center [518, 280] width 100 height 15
click at [958, 567] on div "Submit" at bounding box center [958, 574] width 51 height 15
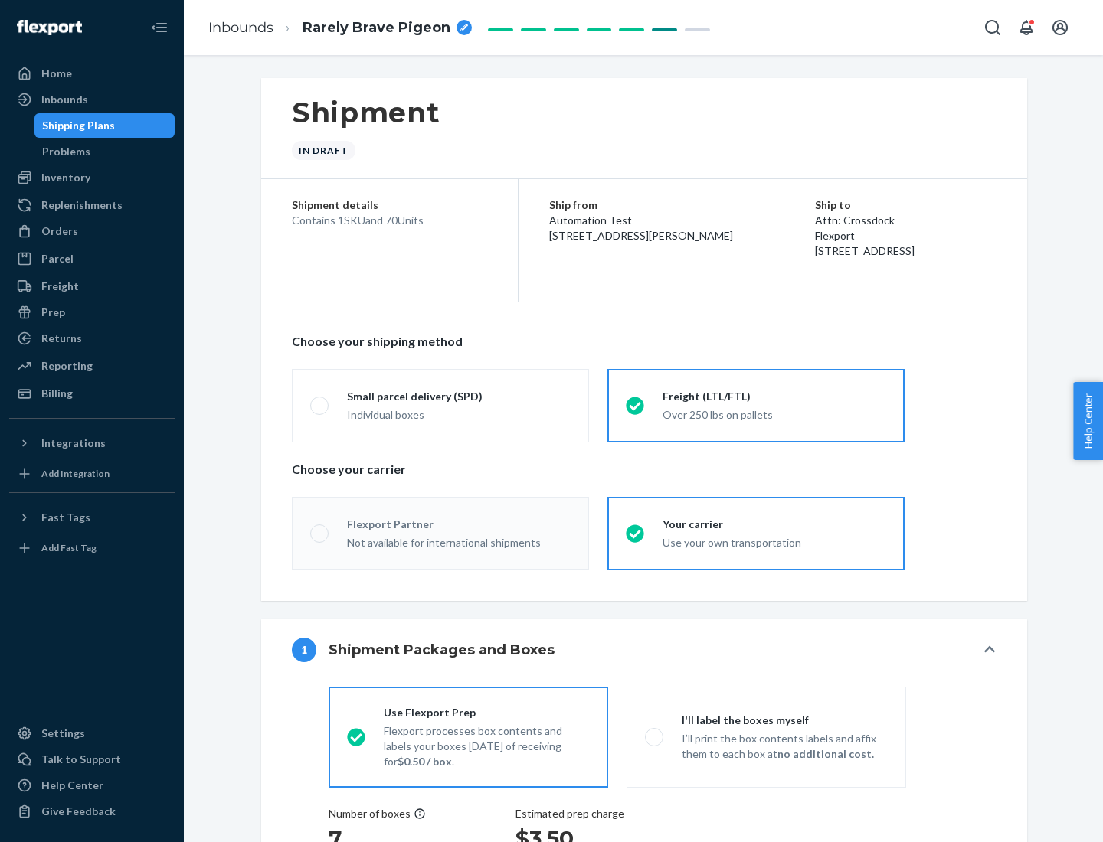
radio input "true"
radio input "false"
radio input "true"
radio input "false"
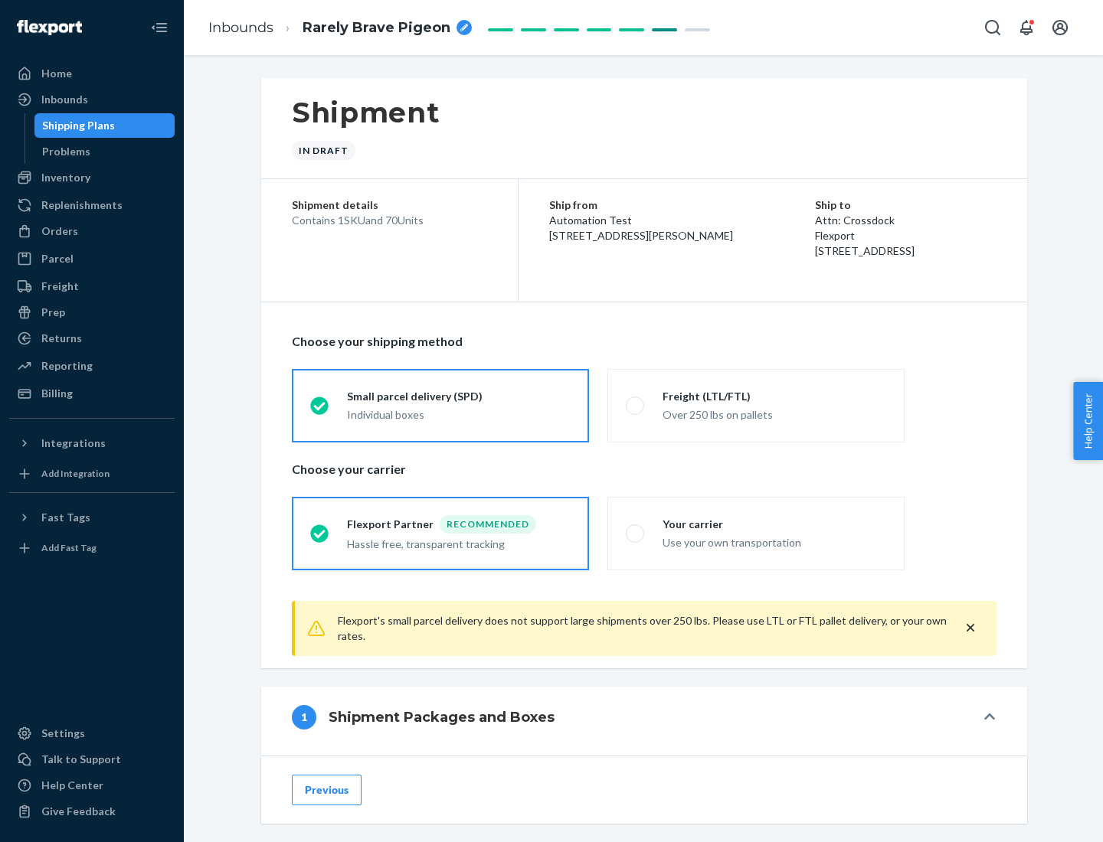
click at [756, 405] on div "Over 250 lbs on pallets" at bounding box center [774, 413] width 224 height 18
click at [636, 405] on input "Freight (LTL/FTL) Over 250 lbs on pallets" at bounding box center [631, 405] width 10 height 10
radio input "true"
radio input "false"
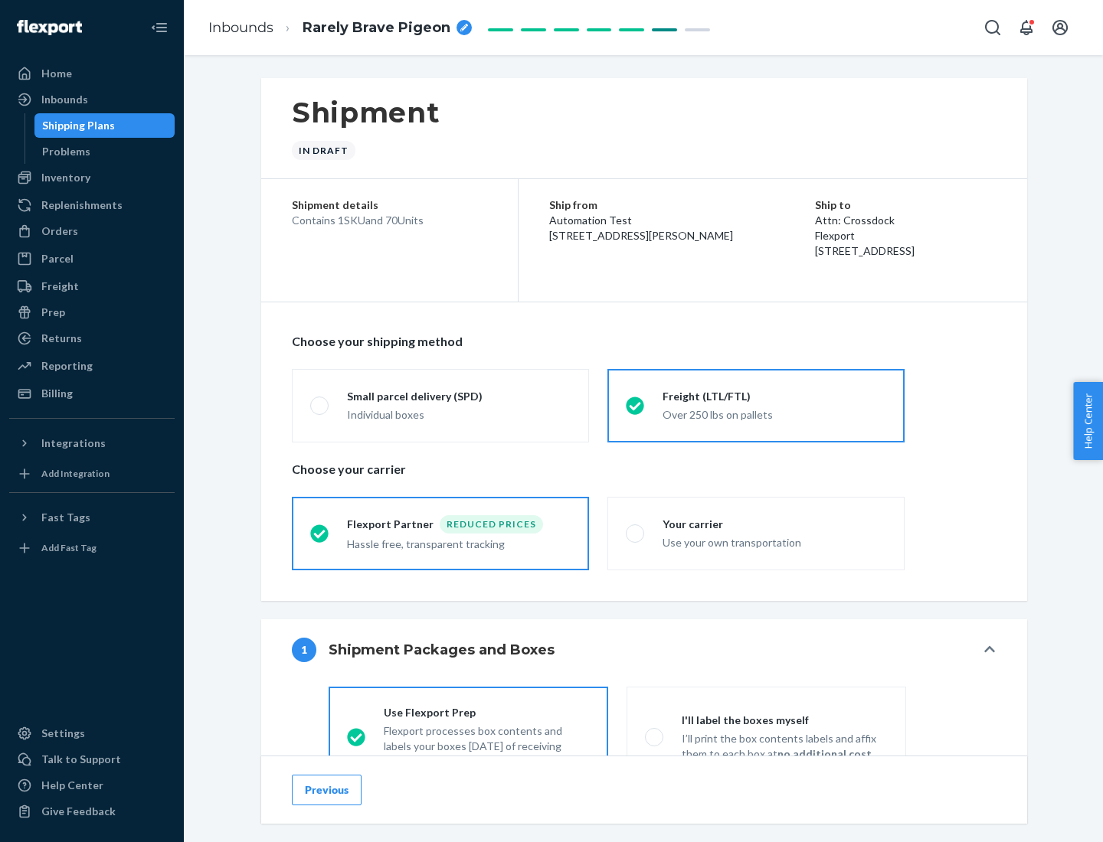
scroll to position [85, 0]
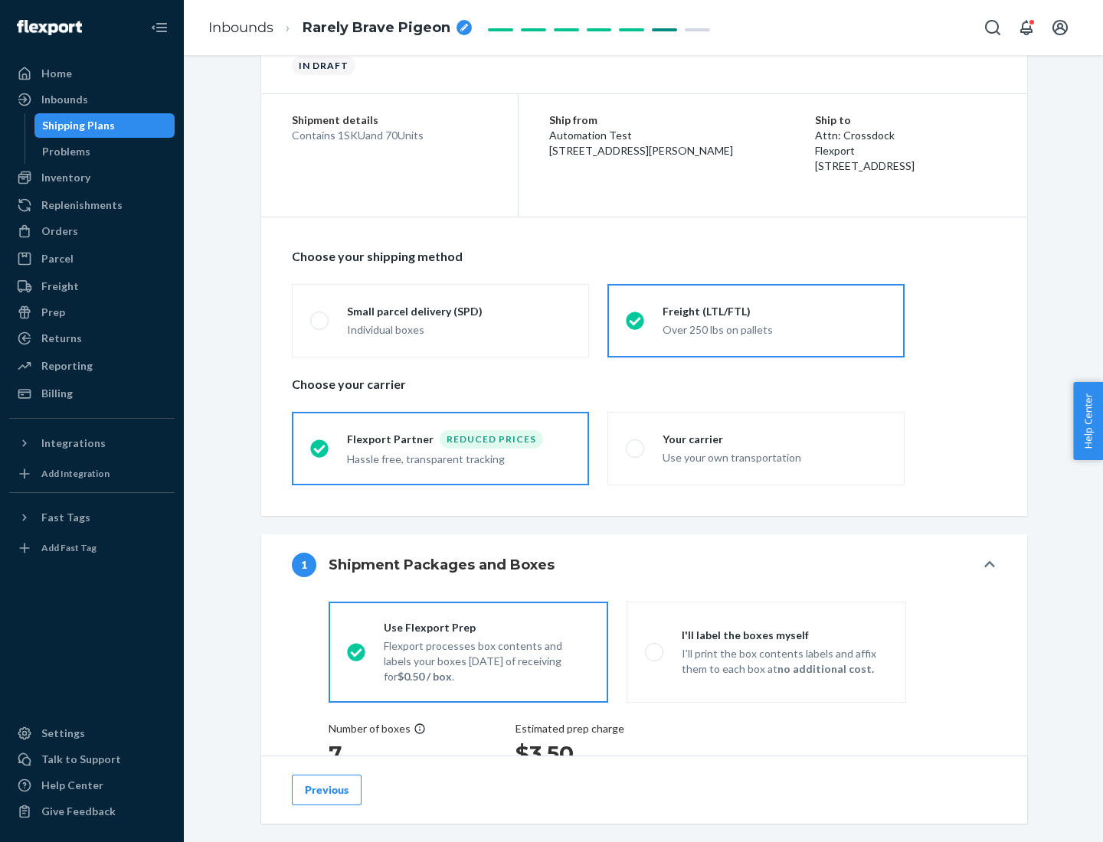
click at [440, 449] on div "Hassle free, transparent tracking" at bounding box center [459, 458] width 224 height 18
click at [320, 448] on input "Flexport Partner Reduced prices Hassle free, transparent tracking" at bounding box center [315, 448] width 10 height 10
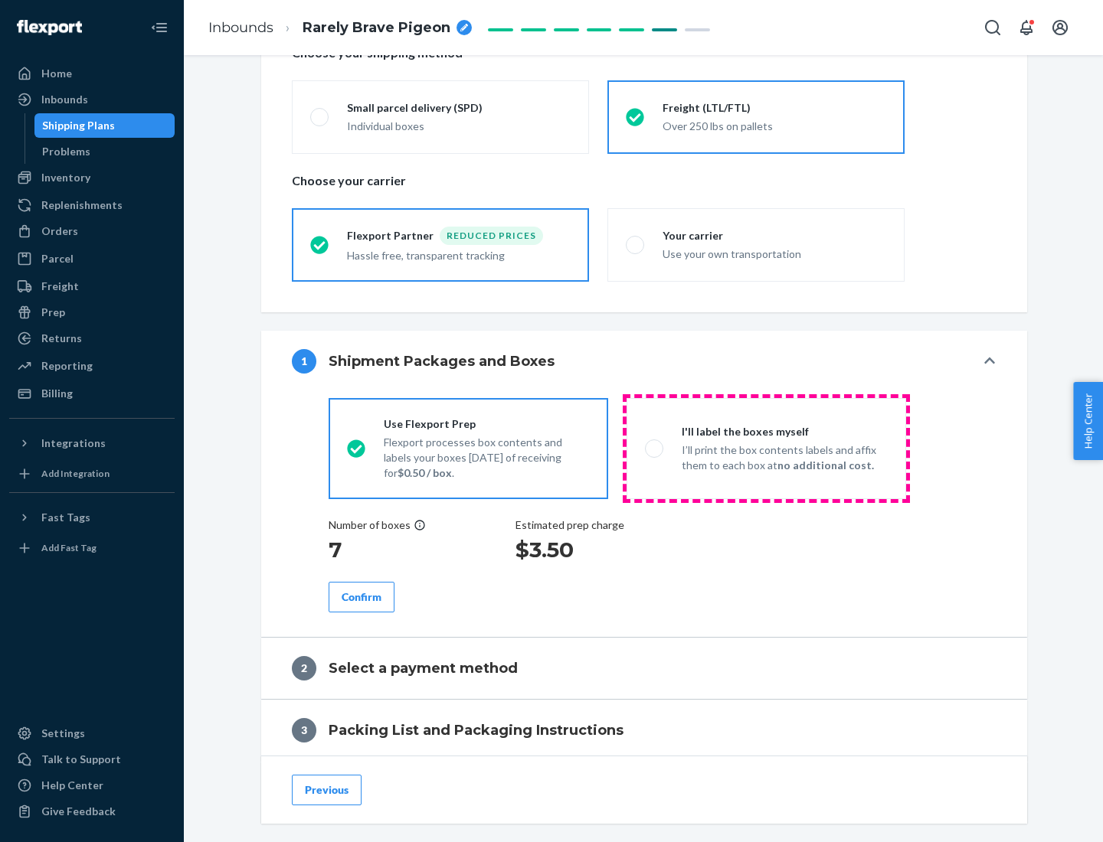
click at [766, 448] on p "I’ll print the box contents labels and affix them to each box at no additional …" at bounding box center [784, 458] width 206 height 31
click at [655, 448] on input "I'll label the boxes myself I’ll print the box contents labels and affix them t…" at bounding box center [650, 448] width 10 height 10
radio input "true"
radio input "false"
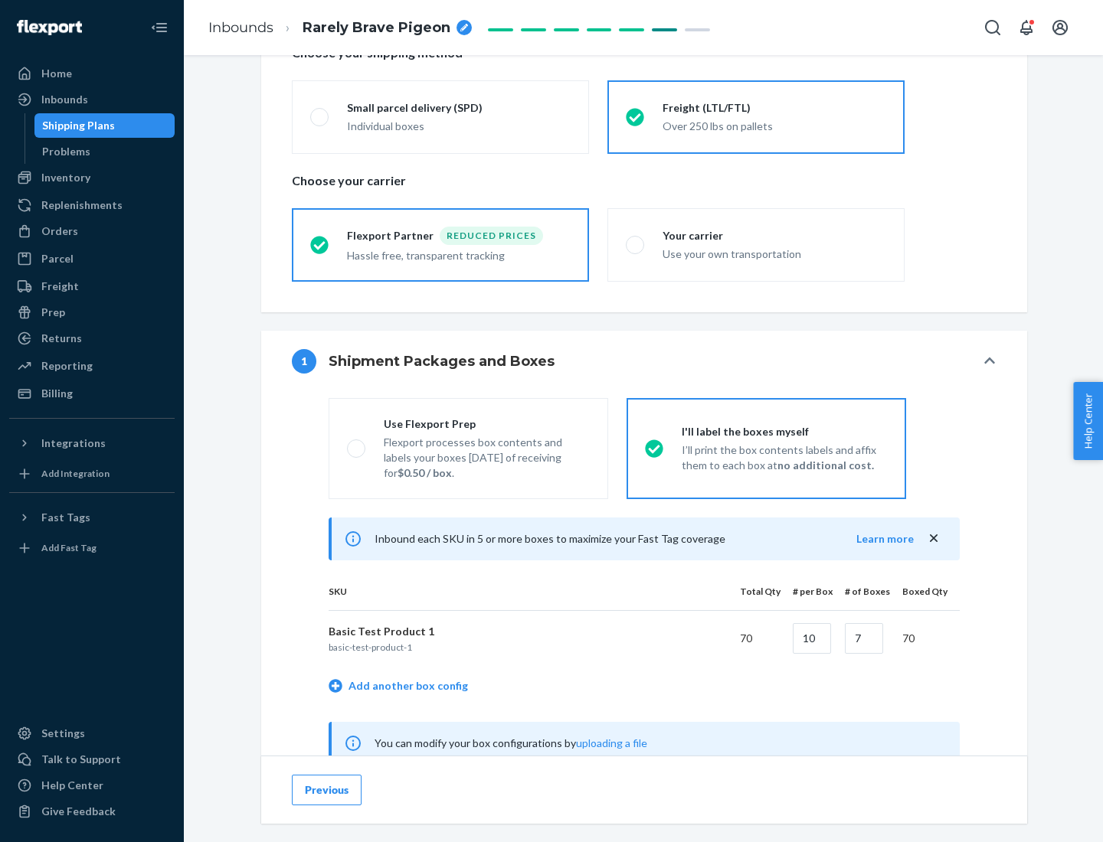
scroll to position [479, 0]
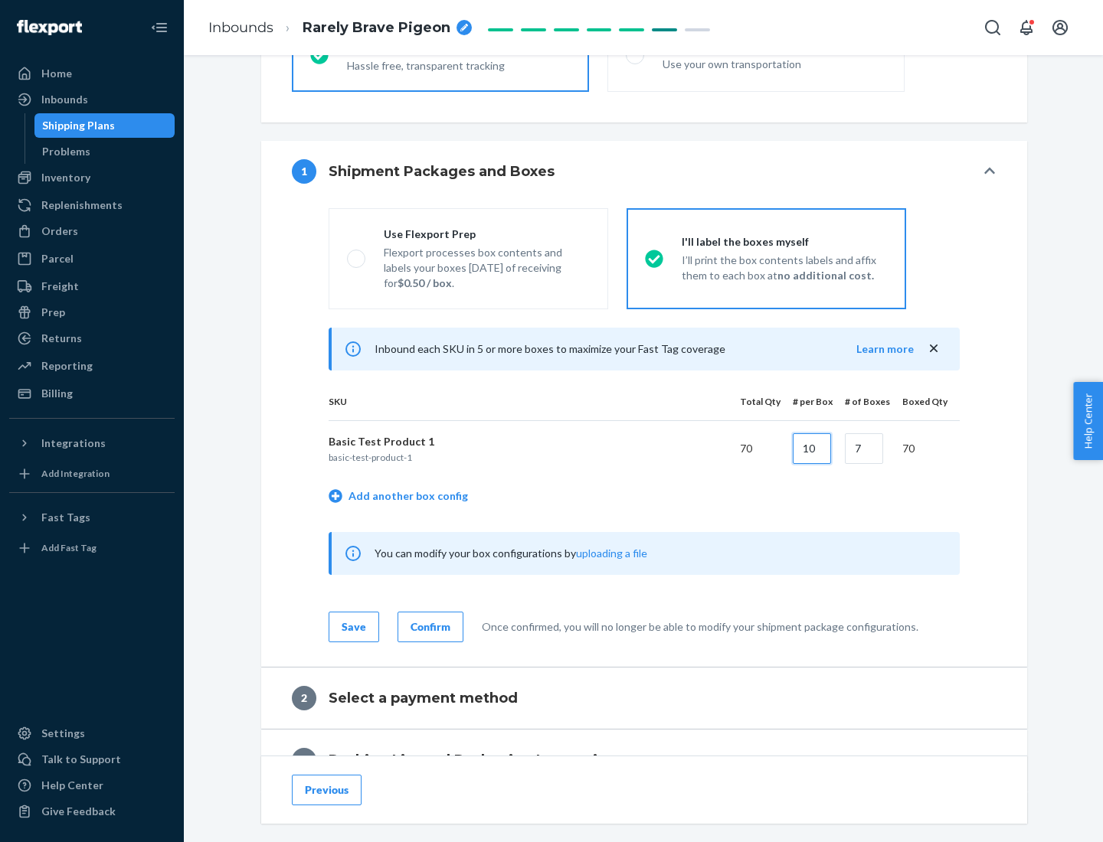
type input "10"
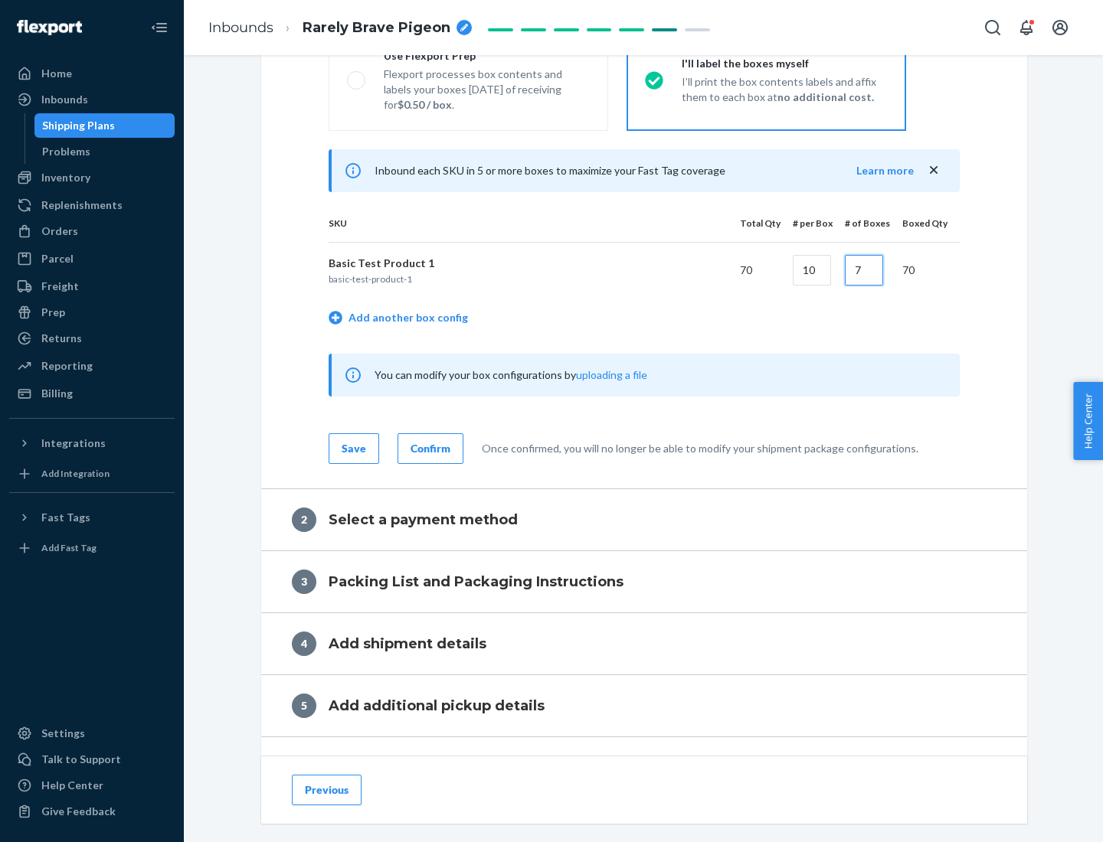
type input "7"
click at [428, 448] on div "Confirm" at bounding box center [430, 448] width 40 height 15
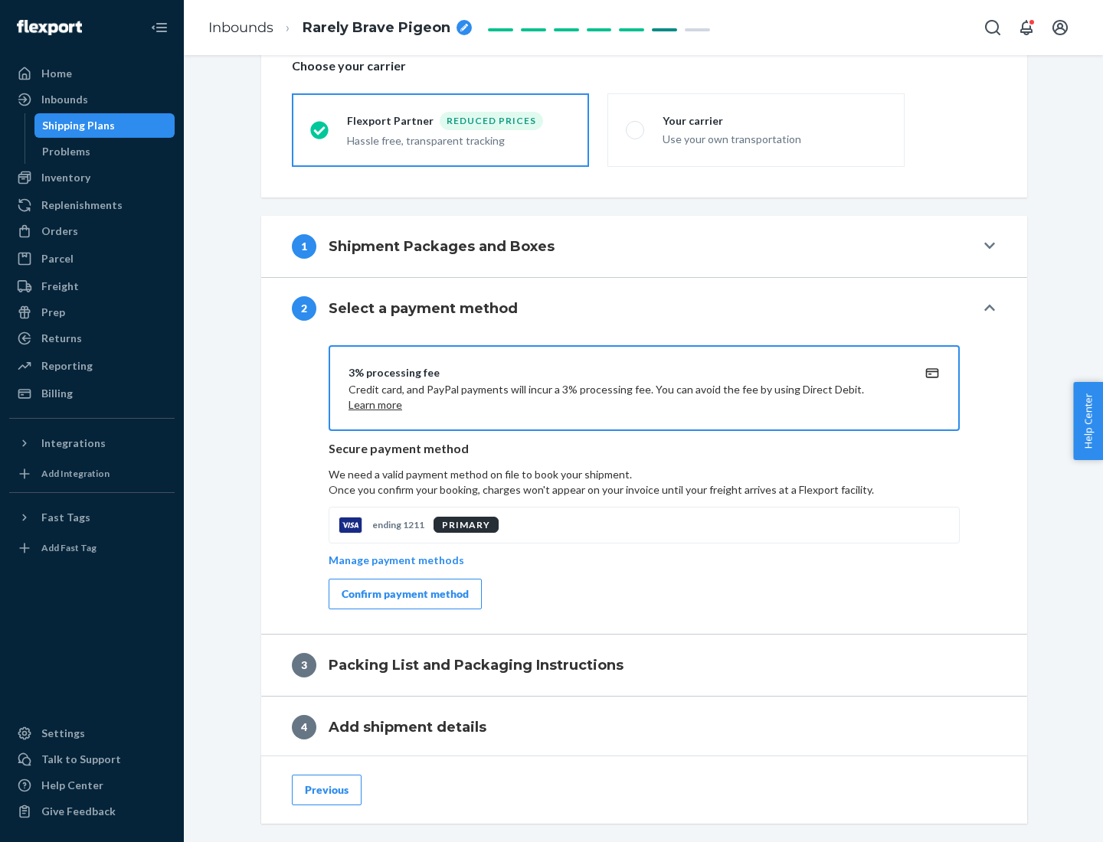
scroll to position [549, 0]
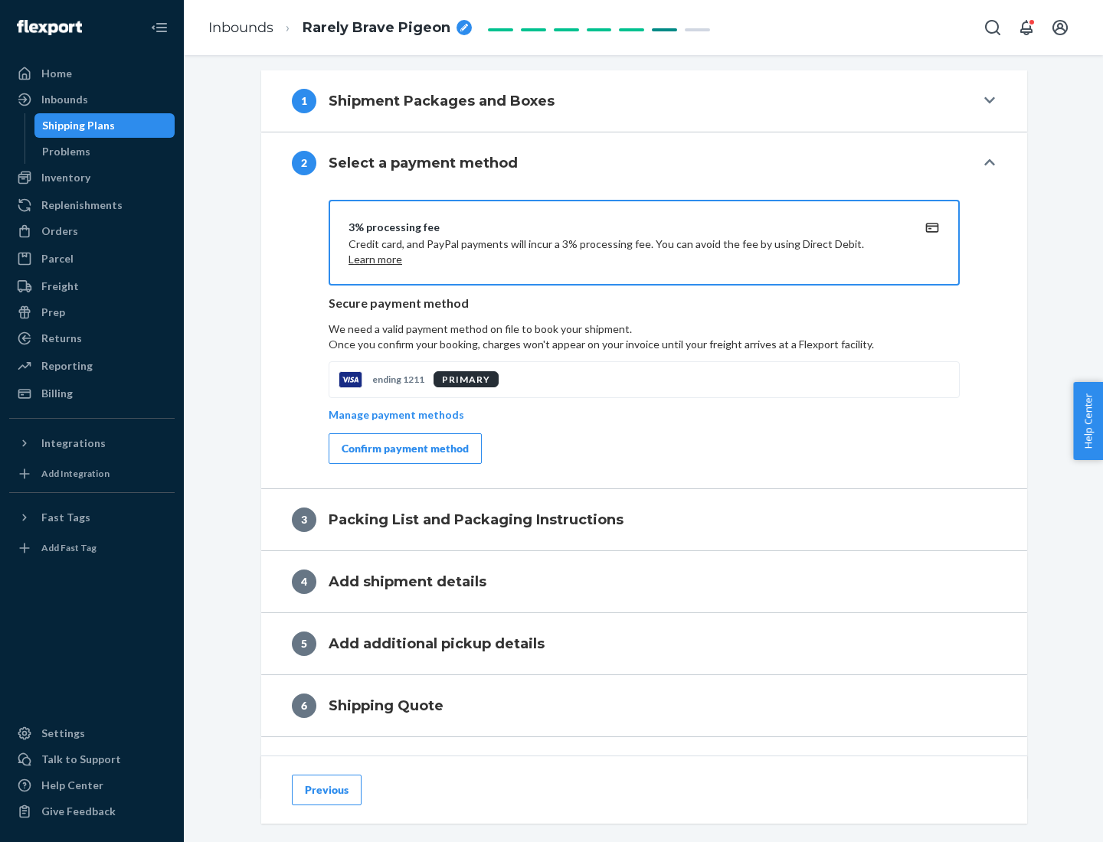
click at [404, 449] on div "Confirm payment method" at bounding box center [405, 448] width 127 height 15
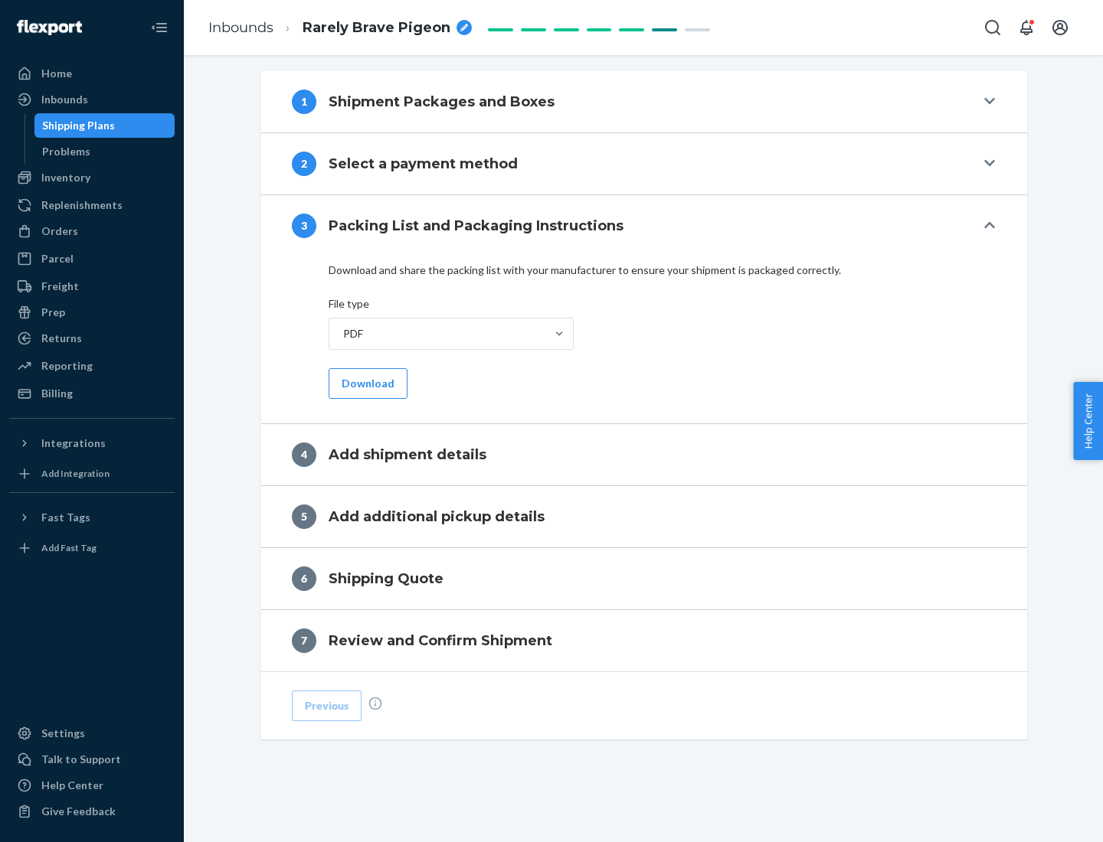
scroll to position [483, 0]
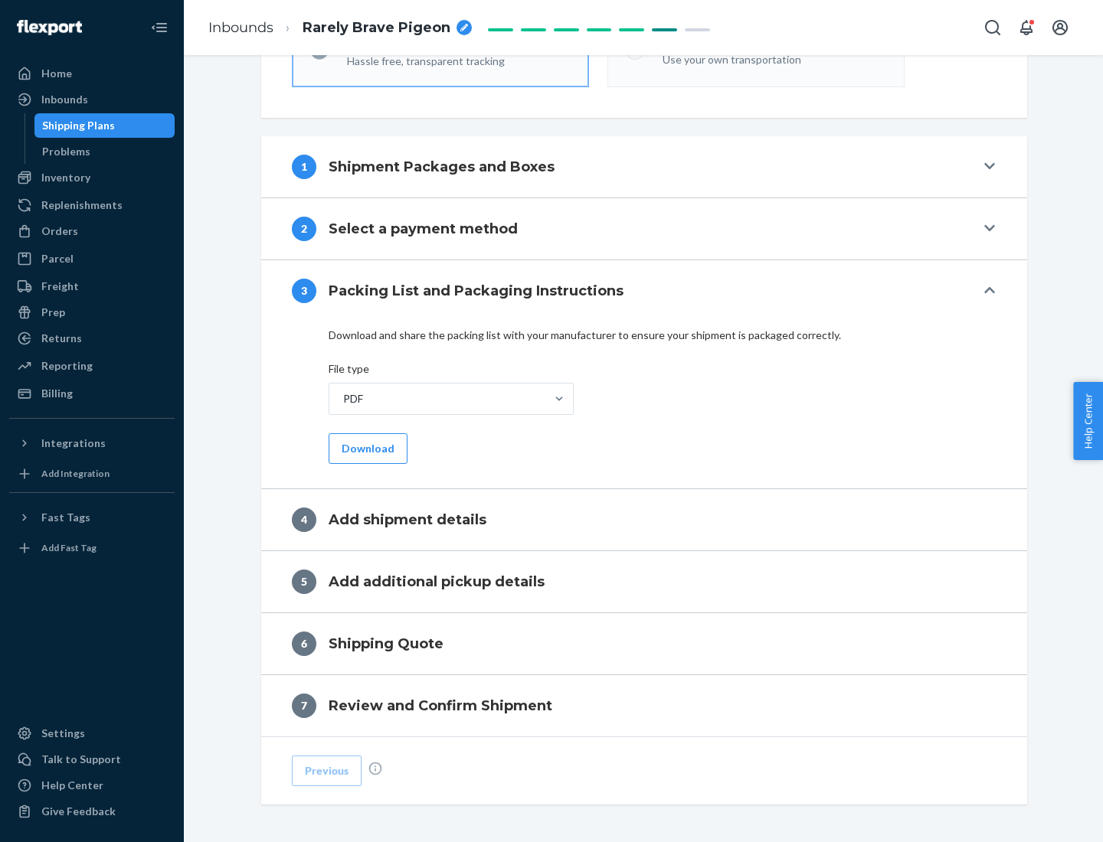
click at [366, 448] on button "Download" at bounding box center [367, 448] width 79 height 31
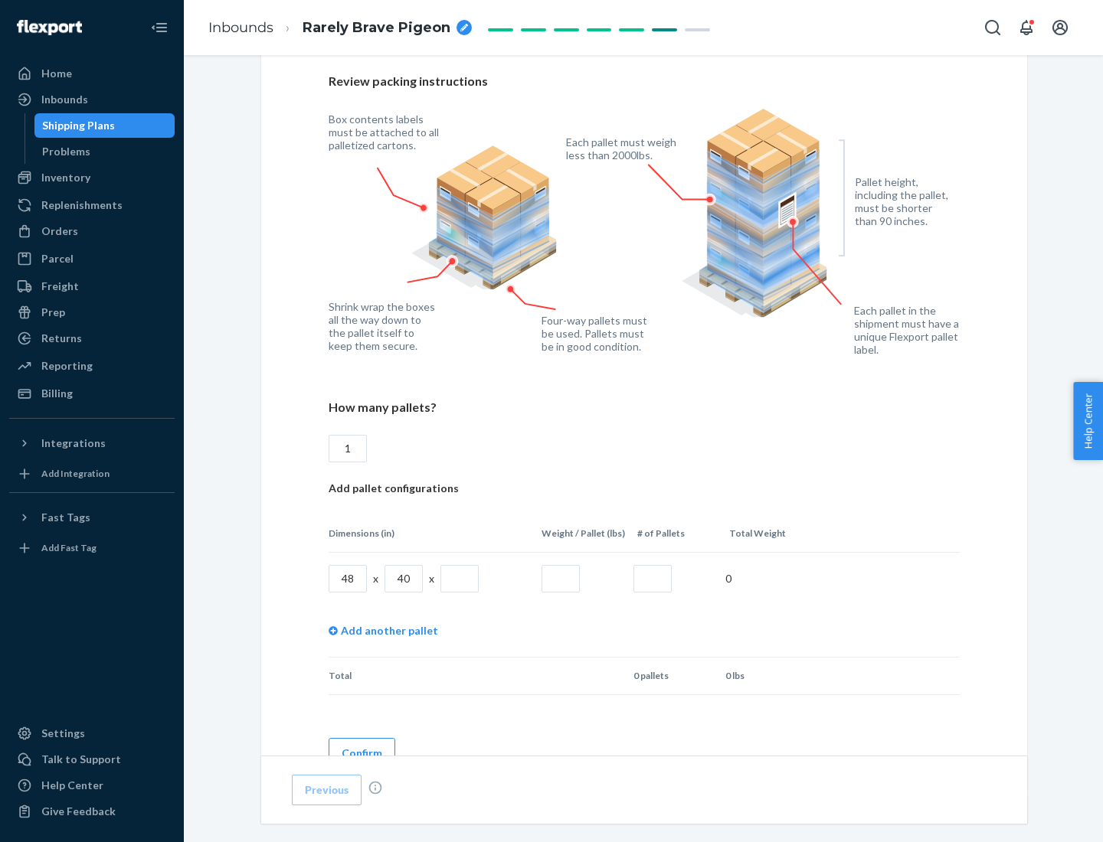
scroll to position [1051, 0]
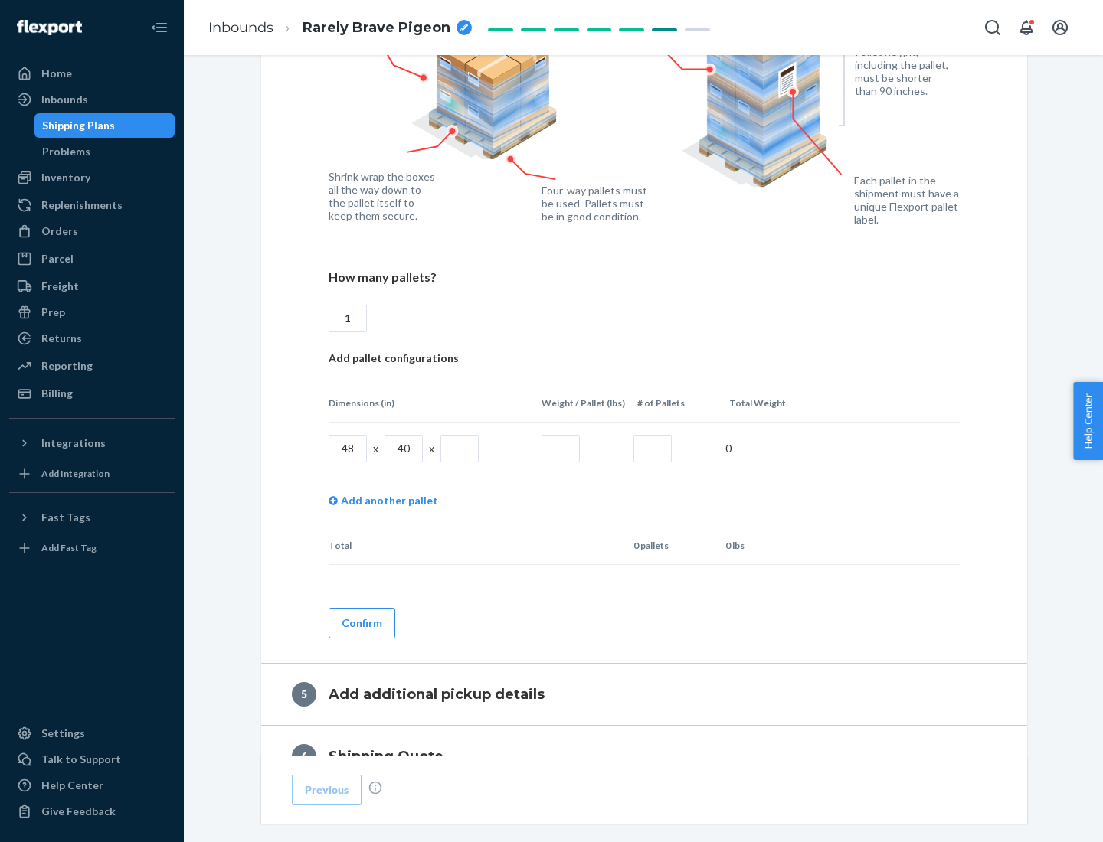
type input "1"
type input "40"
type input "200"
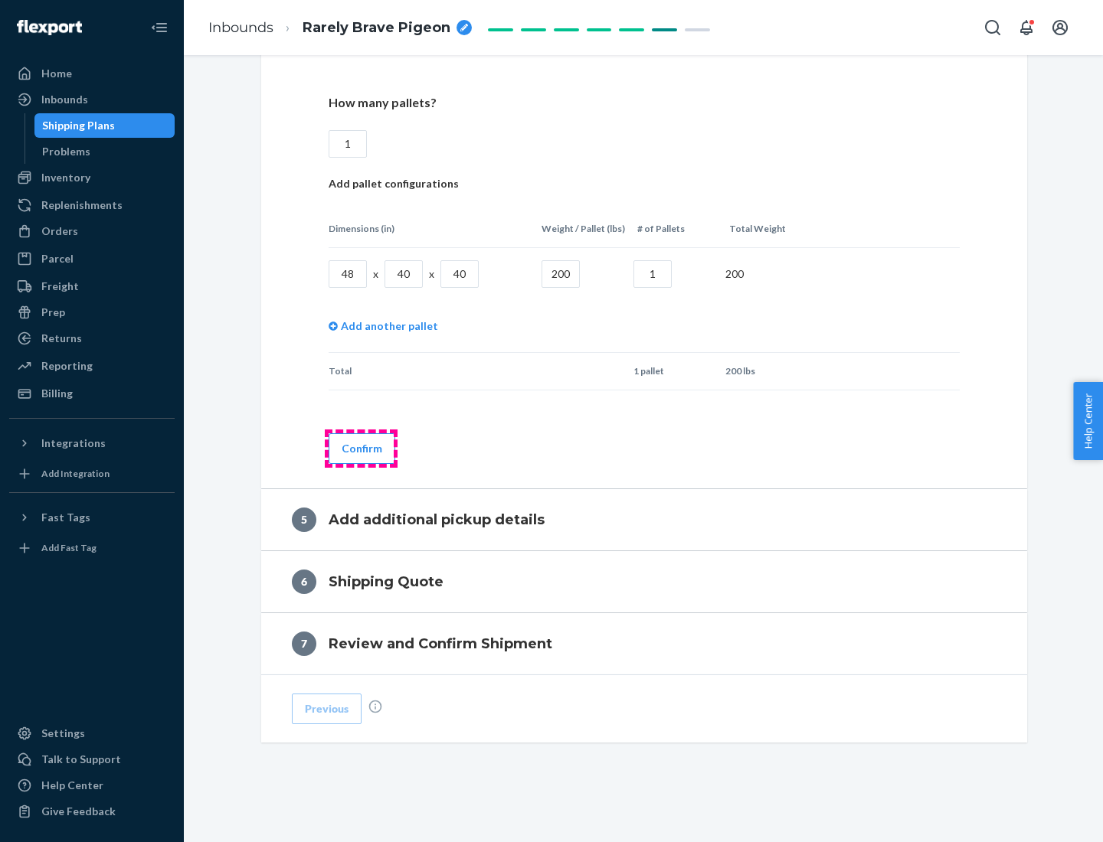
type input "1"
click at [361, 448] on button "Confirm" at bounding box center [361, 448] width 67 height 31
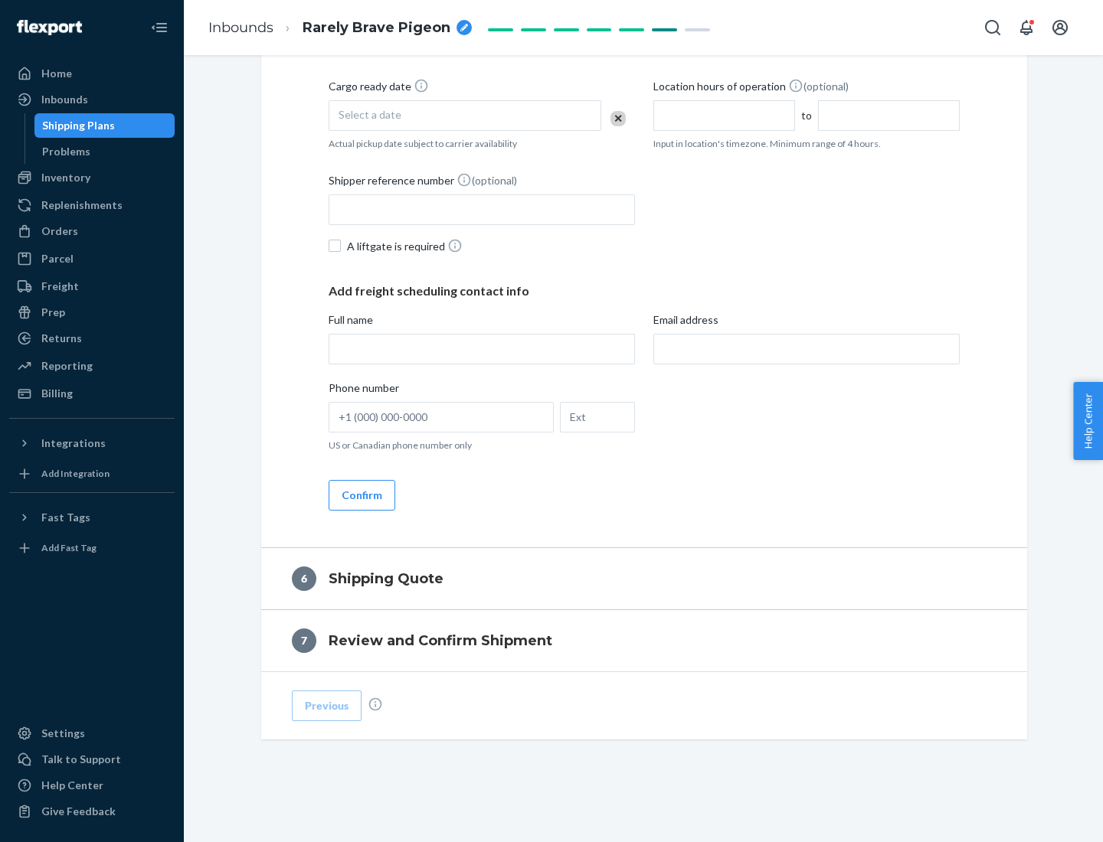
scroll to position [524, 0]
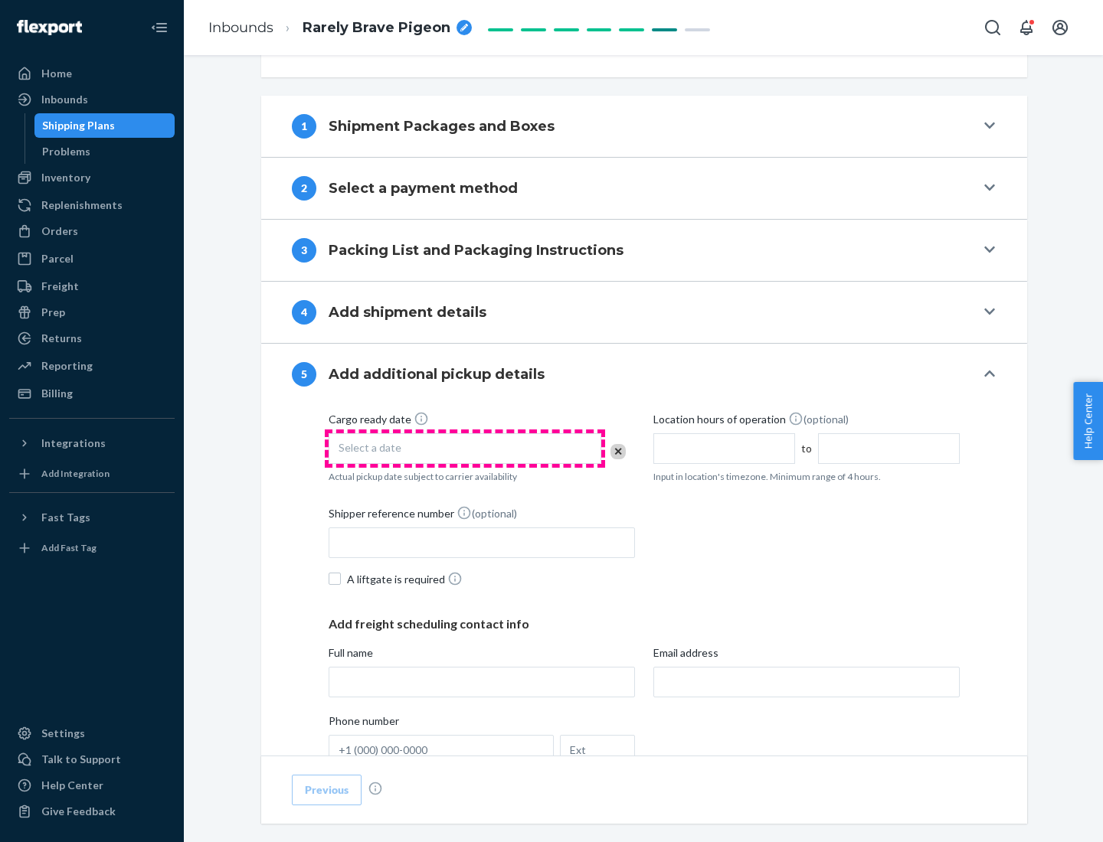
click at [465, 448] on div "Select a date" at bounding box center [464, 448] width 273 height 31
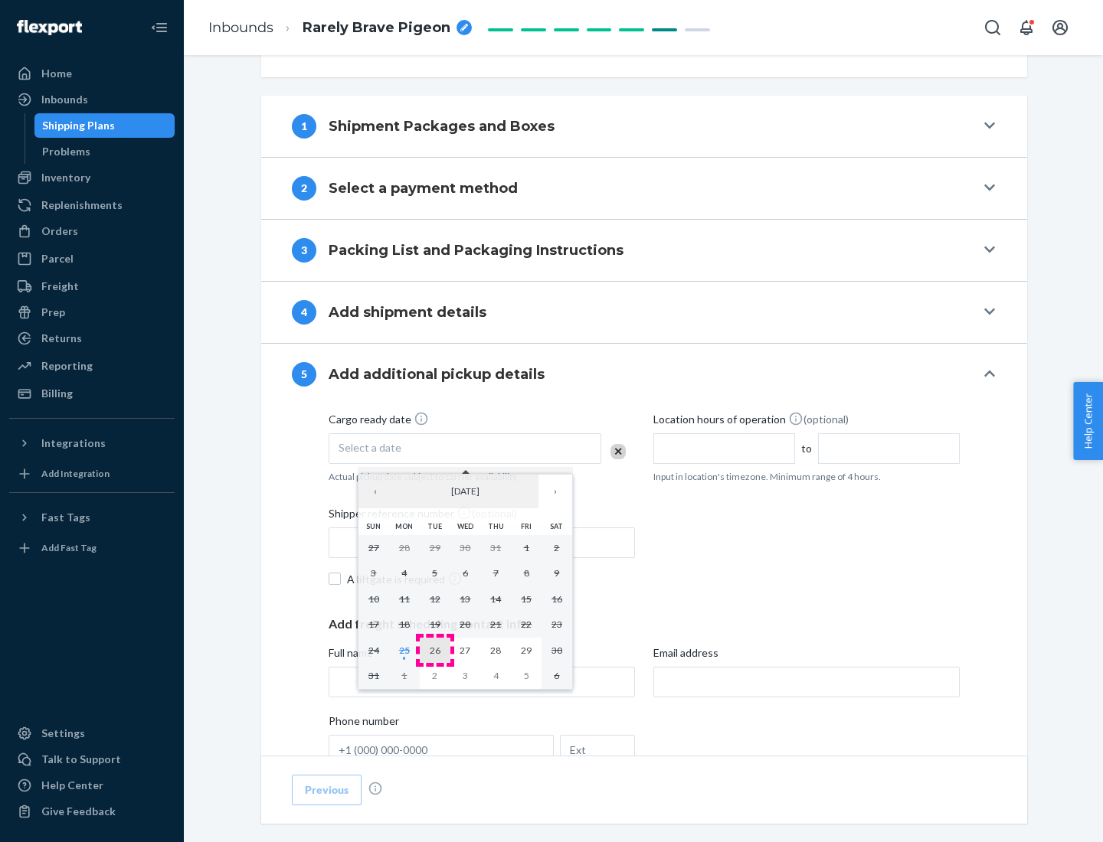
click at [434, 650] on abbr "26" at bounding box center [435, 650] width 11 height 11
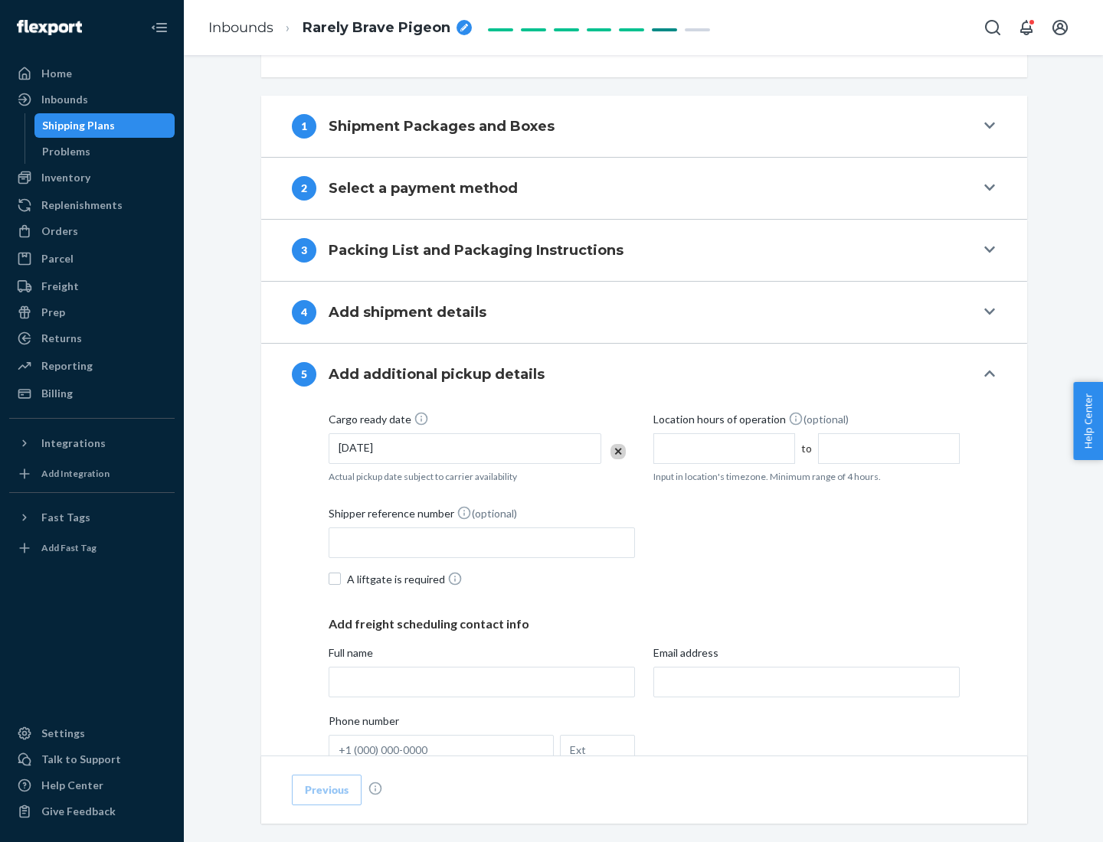
scroll to position [757, 0]
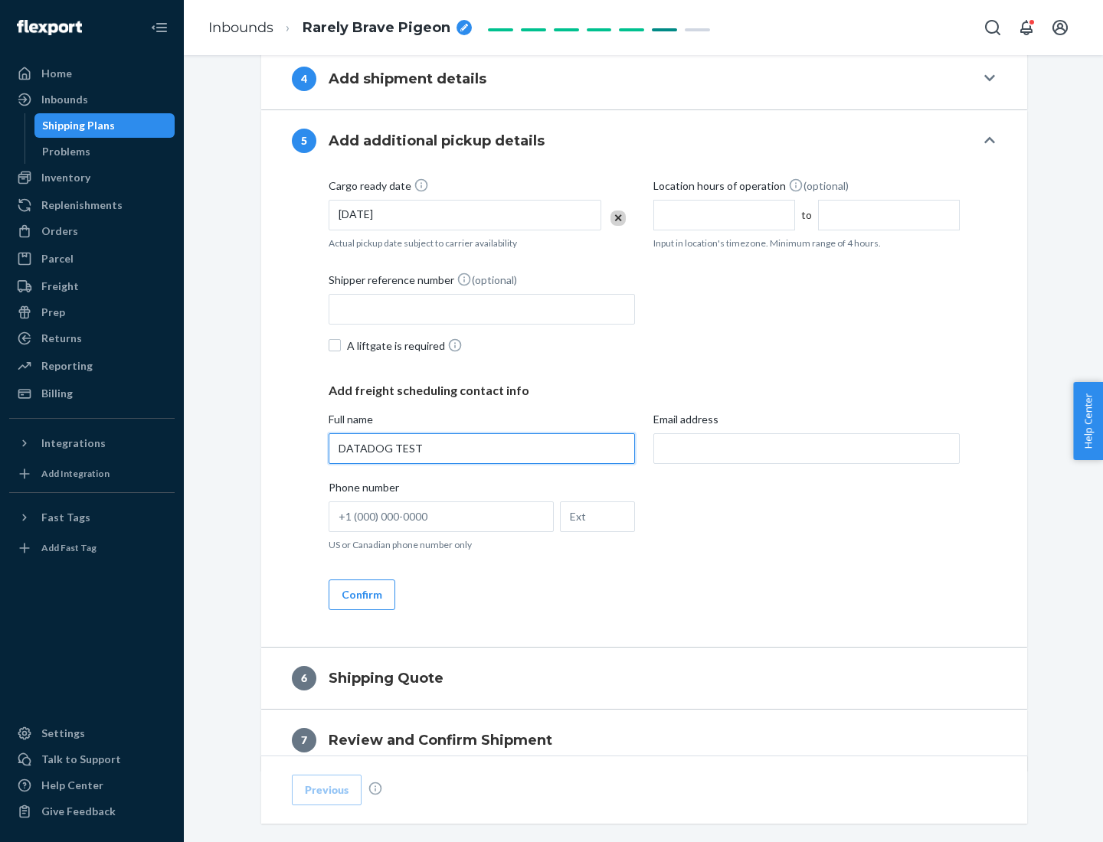
type input "DATADOG TEST"
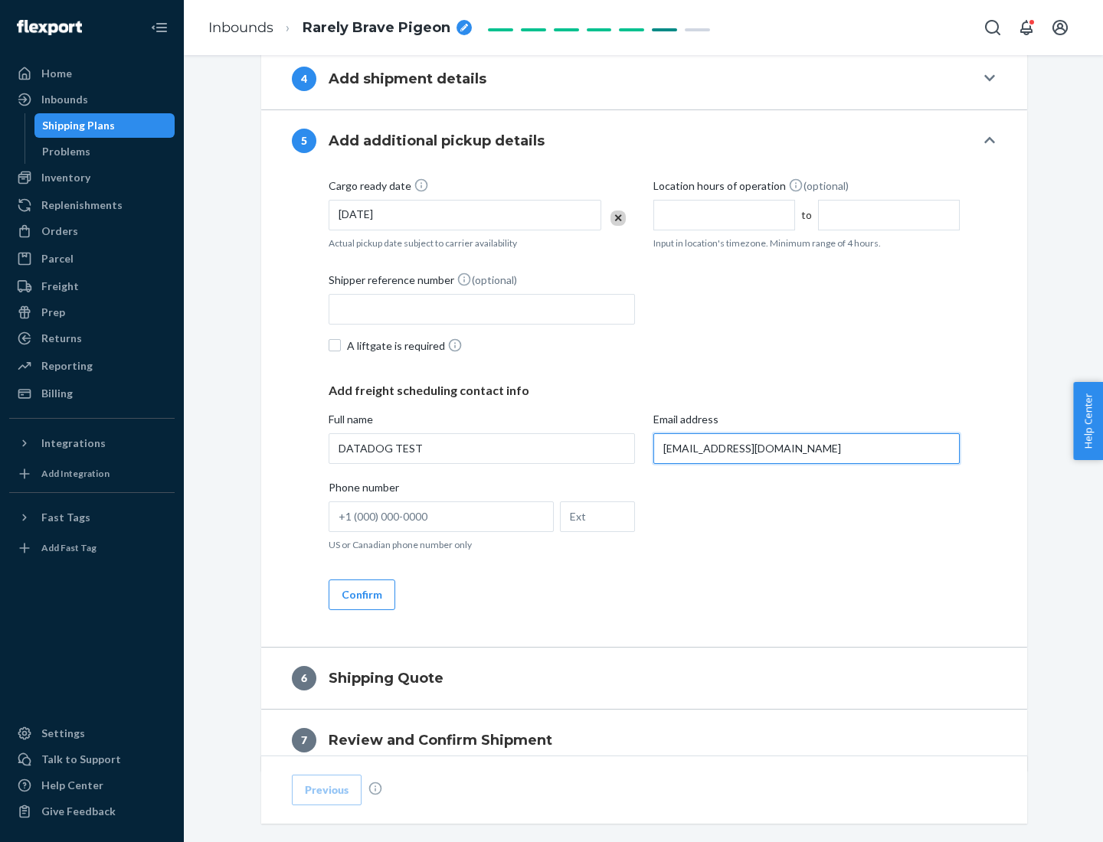
scroll to position [825, 0]
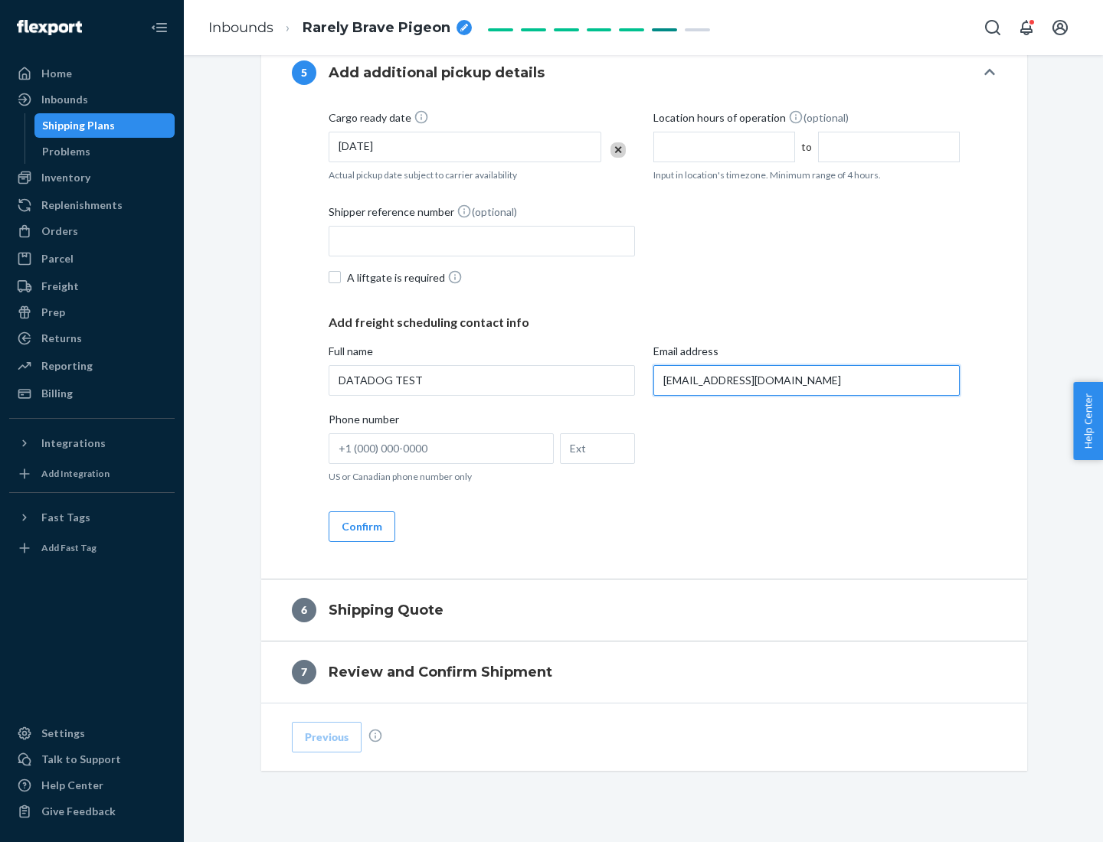
type input "[EMAIL_ADDRESS][DOMAIN_NAME]"
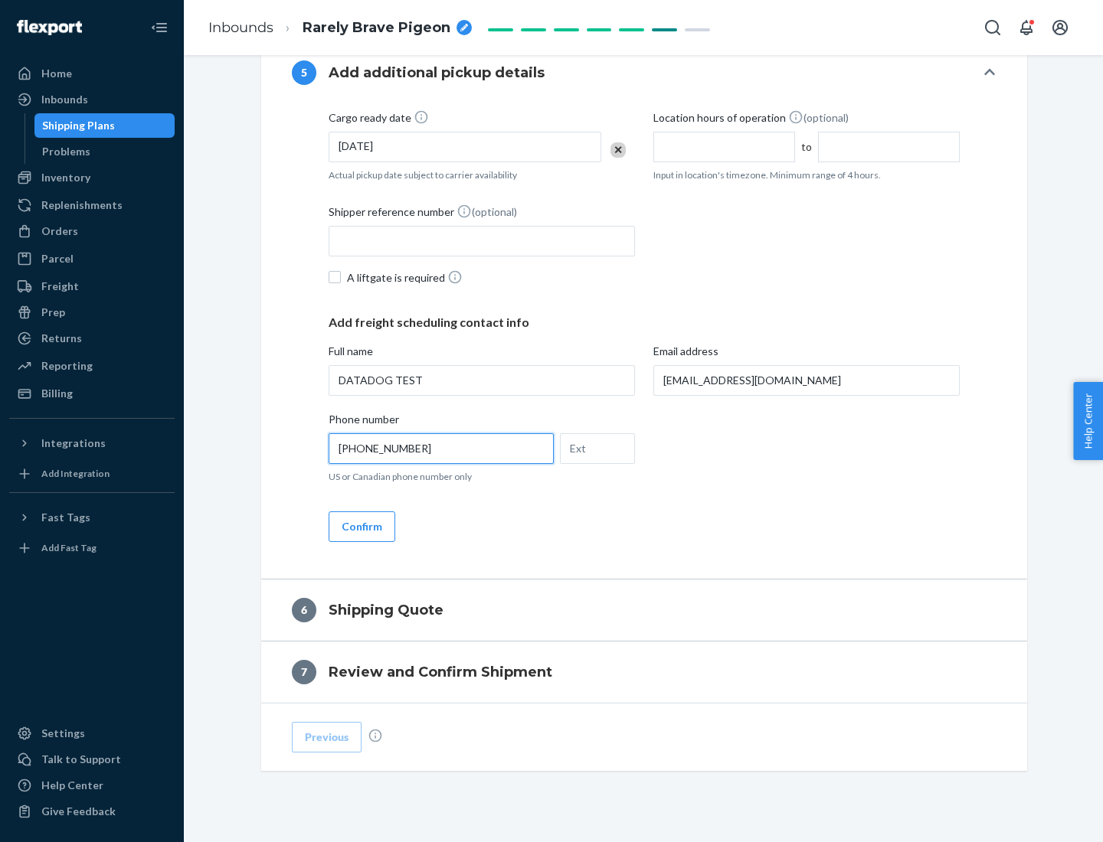
scroll to position [857, 0]
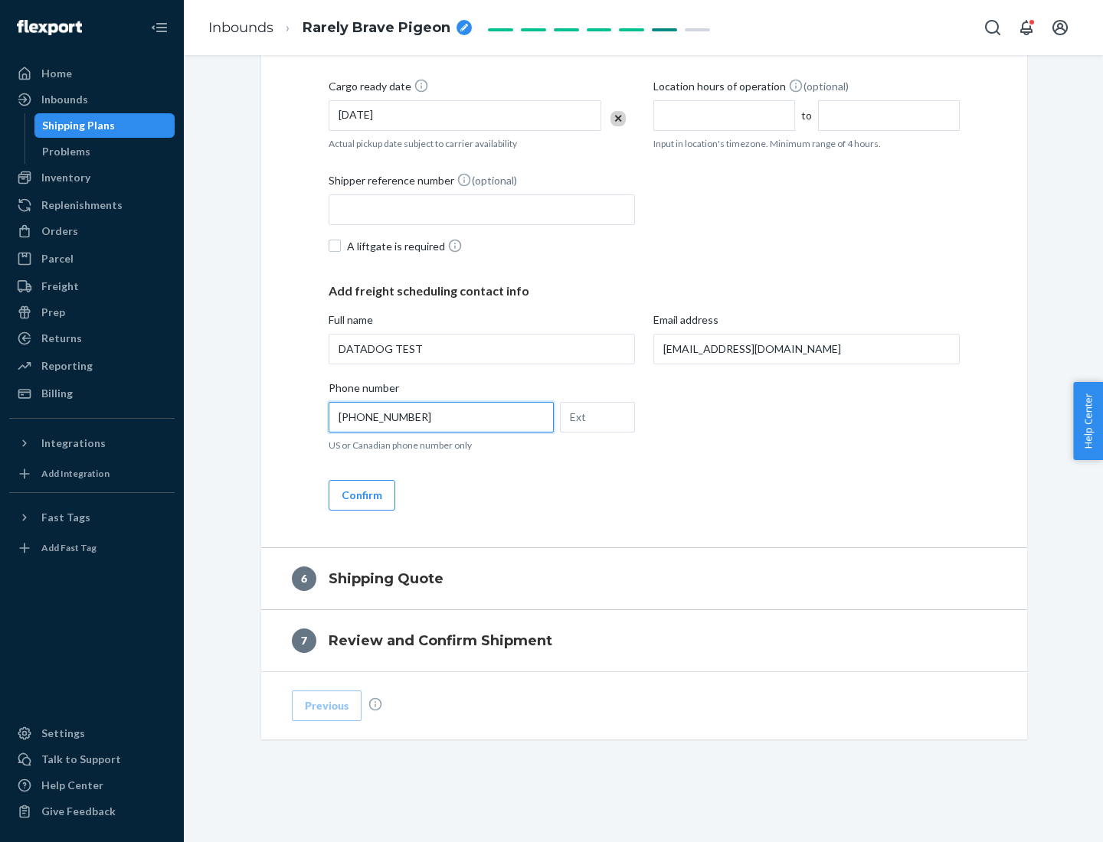
type input "[PHONE_NUMBER]"
click at [361, 495] on button "Confirm" at bounding box center [361, 495] width 67 height 31
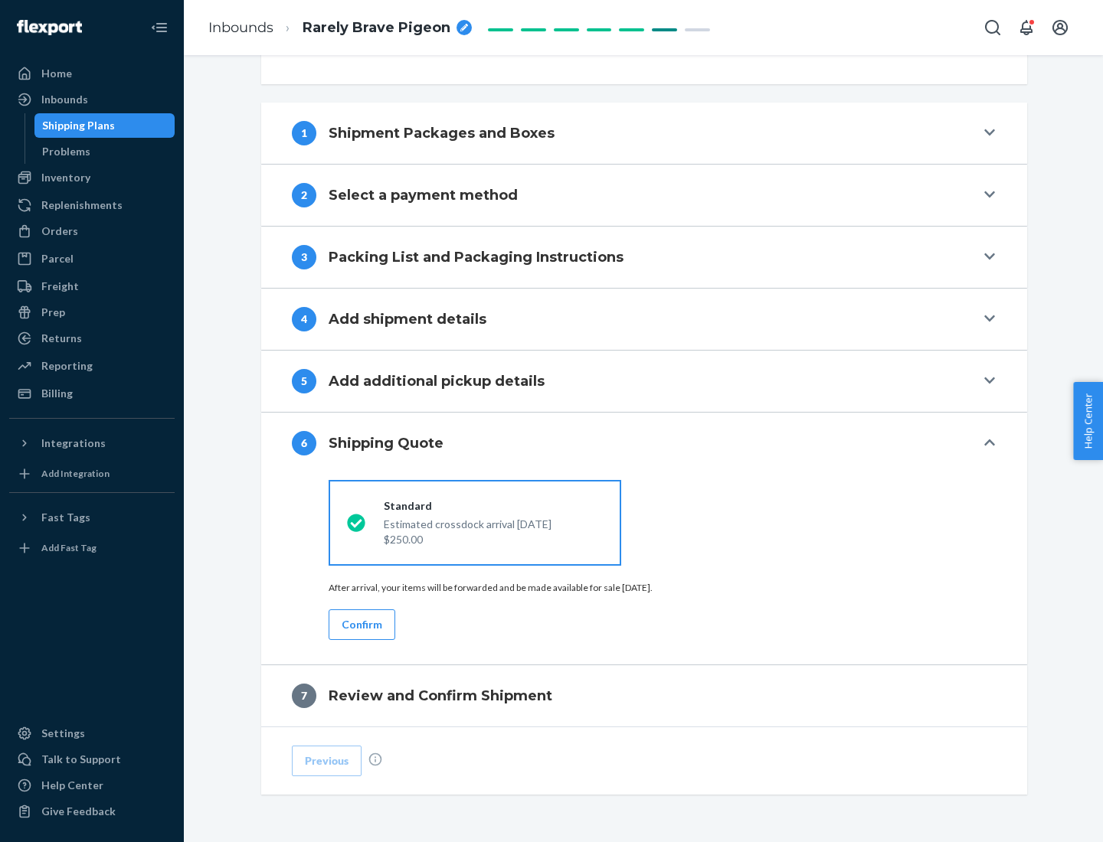
scroll to position [572, 0]
